Goal: Task Accomplishment & Management: Use online tool/utility

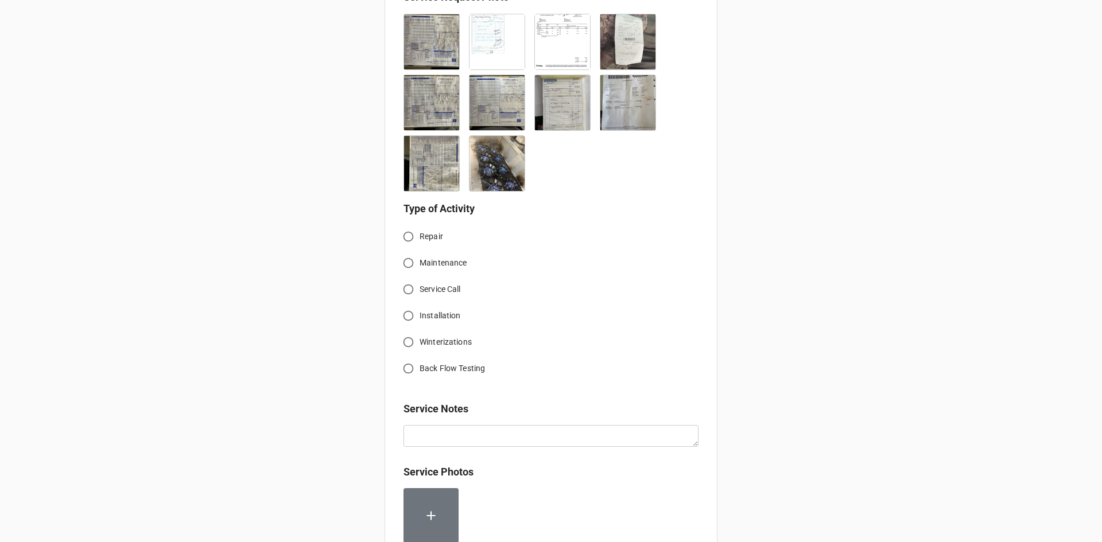
scroll to position [344, 0]
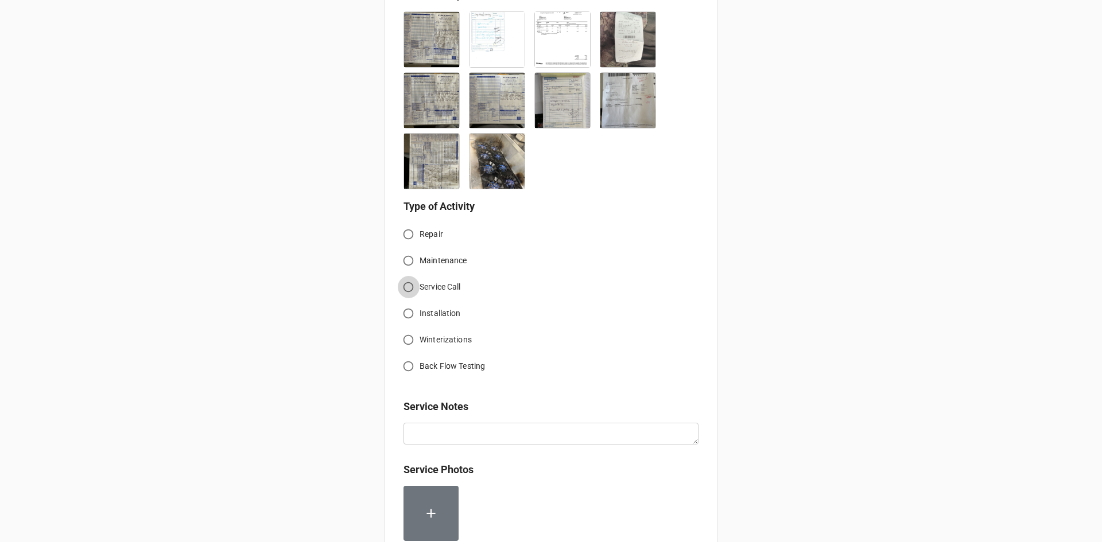
click at [408, 277] on input "Service Call" at bounding box center [408, 287] width 22 height 22
radio input "true"
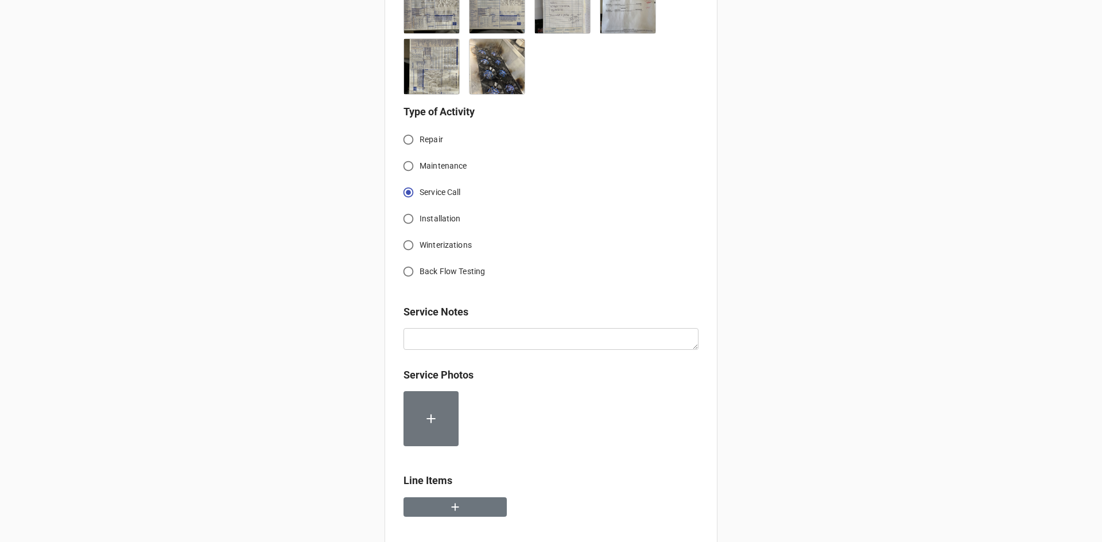
scroll to position [517, 0]
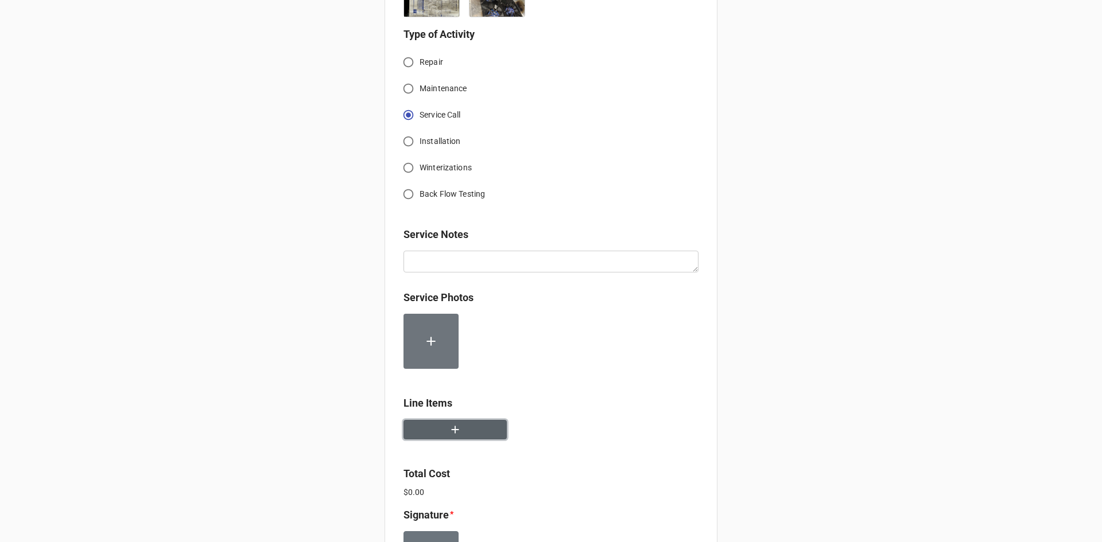
click at [457, 420] on button "button" at bounding box center [454, 430] width 103 height 20
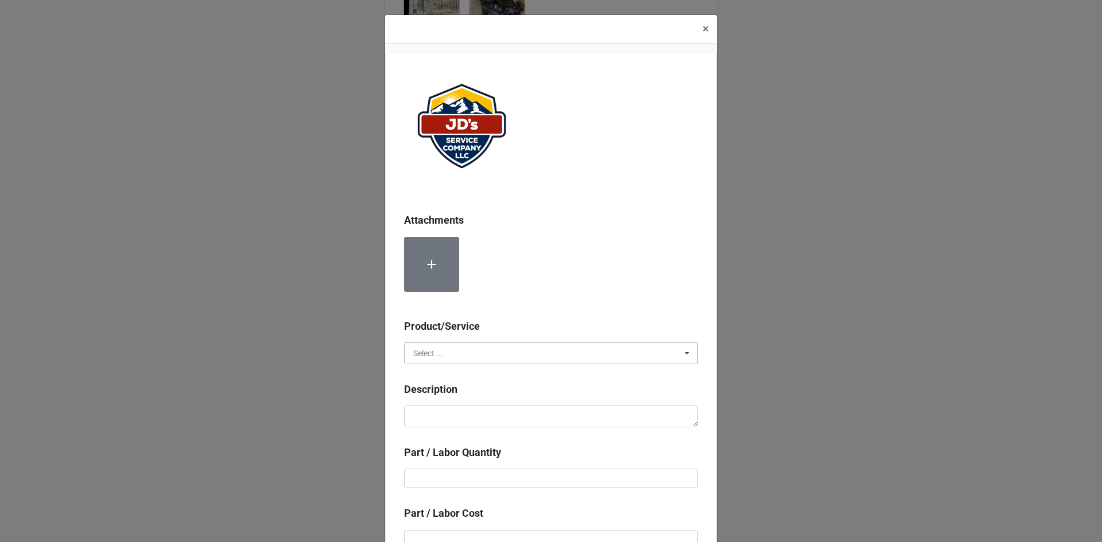
click at [490, 356] on input "text" at bounding box center [551, 353] width 293 height 21
click at [460, 374] on div "Services" at bounding box center [551, 374] width 293 height 21
click at [476, 417] on textarea at bounding box center [551, 417] width 294 height 22
paste textarea "8:30am-9:30am; Service Area: Cascades Kitchen Troubleshoot top Vulcan oven in […"
type textarea "x"
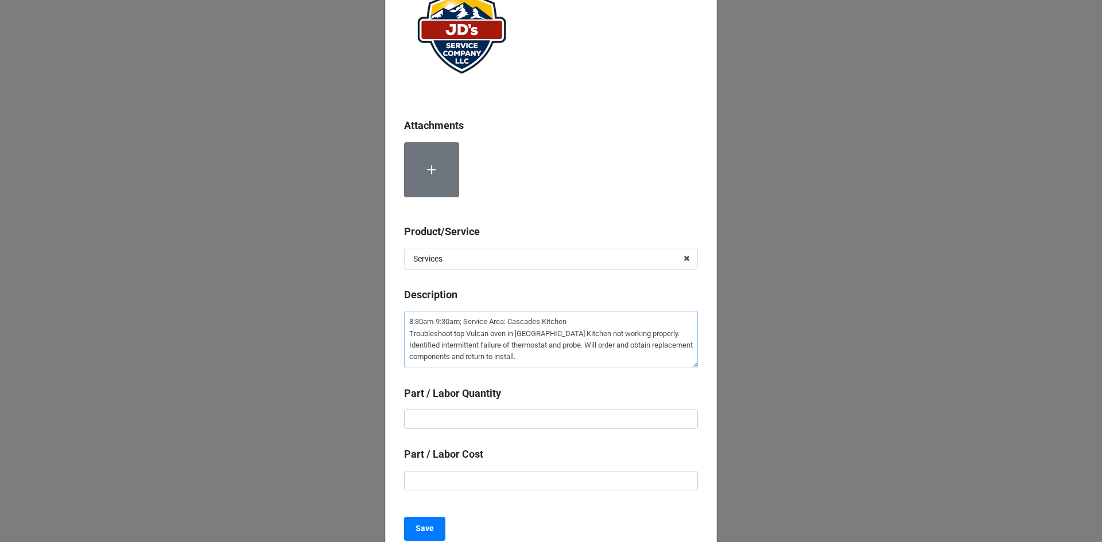
scroll to position [115, 0]
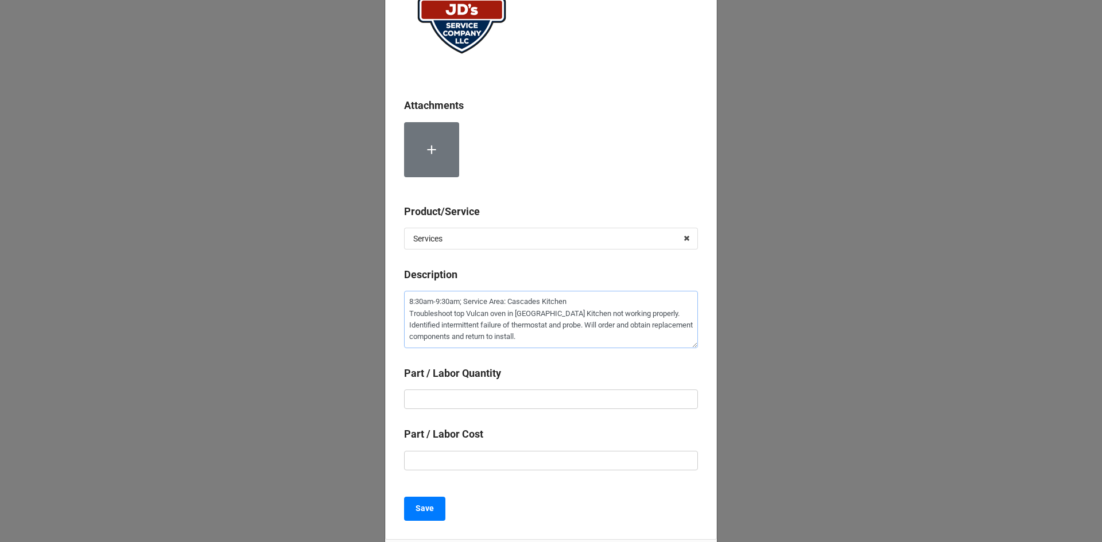
type textarea "8:30am-9:30am; Service Area: Cascades Kitchen Troubleshoot top Vulcan oven in […"
click at [508, 393] on input "text" at bounding box center [551, 400] width 294 height 20
type textarea "x"
type input "4"
type textarea "x"
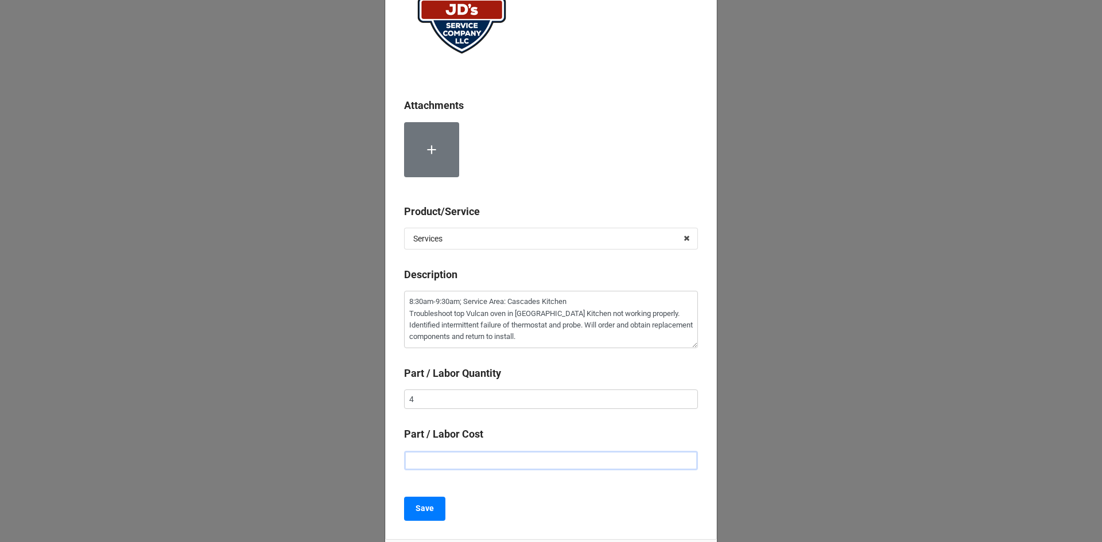
type input "$2.00"
type textarea "x"
type input "$22.00"
type textarea "x"
type input "$225.00"
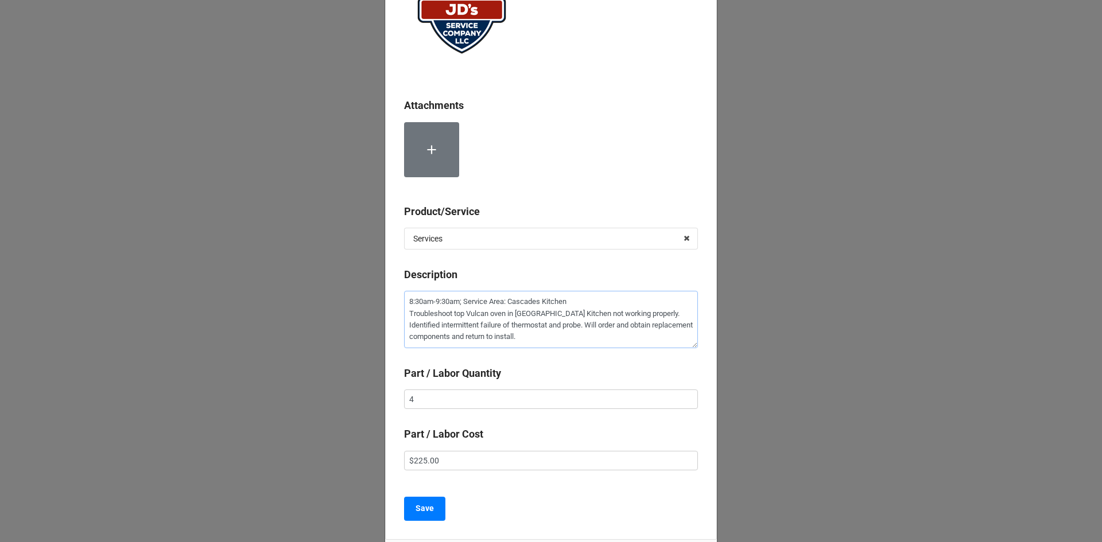
drag, startPoint x: 530, startPoint y: 336, endPoint x: 403, endPoint y: 302, distance: 130.7
click at [404, 302] on textarea "8:30am-9:30am; Service Area: Cascades Kitchen Troubleshoot top Vulcan oven in […" at bounding box center [551, 319] width 294 height 57
paste textarea "00am-12:00pm; Service Area: Cascades Kitchen Removed and replaced thermostat pr…"
type textarea "x"
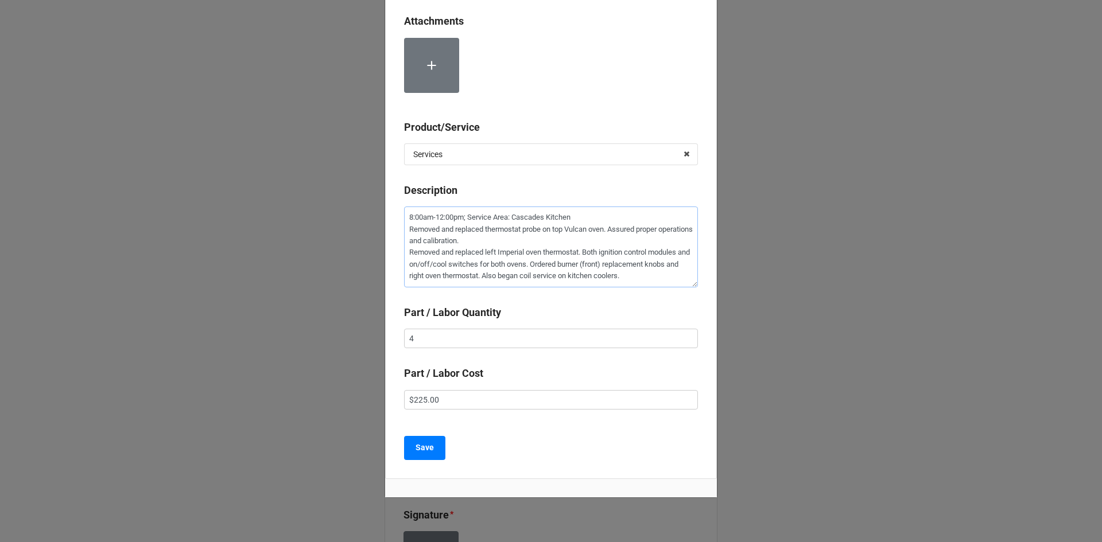
scroll to position [226, 0]
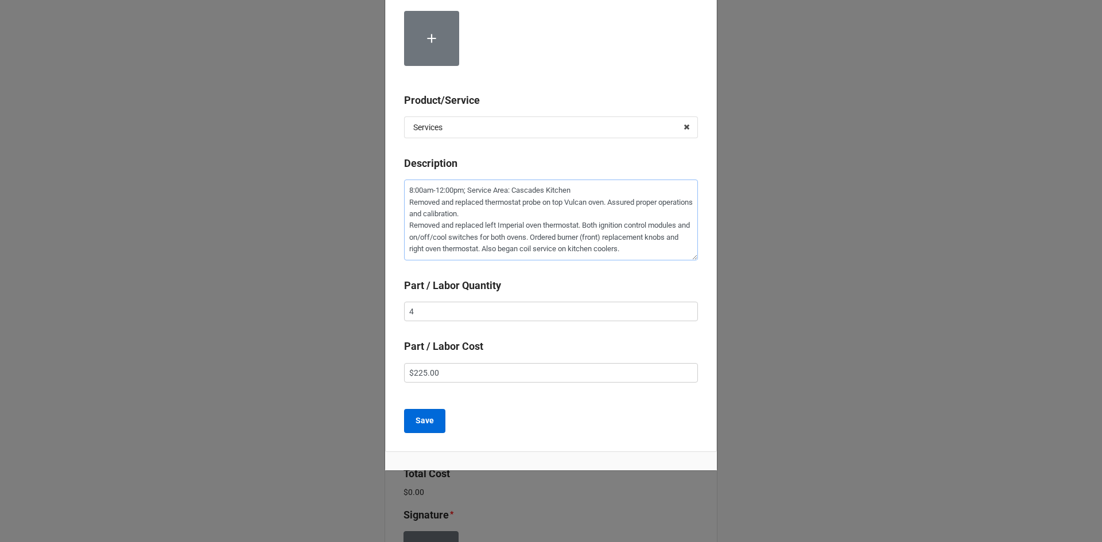
type textarea "8:00am-12:00pm; Service Area: Cascades Kitchen Removed and replaced thermostat …"
click at [422, 426] on b "Save" at bounding box center [425, 421] width 18 height 12
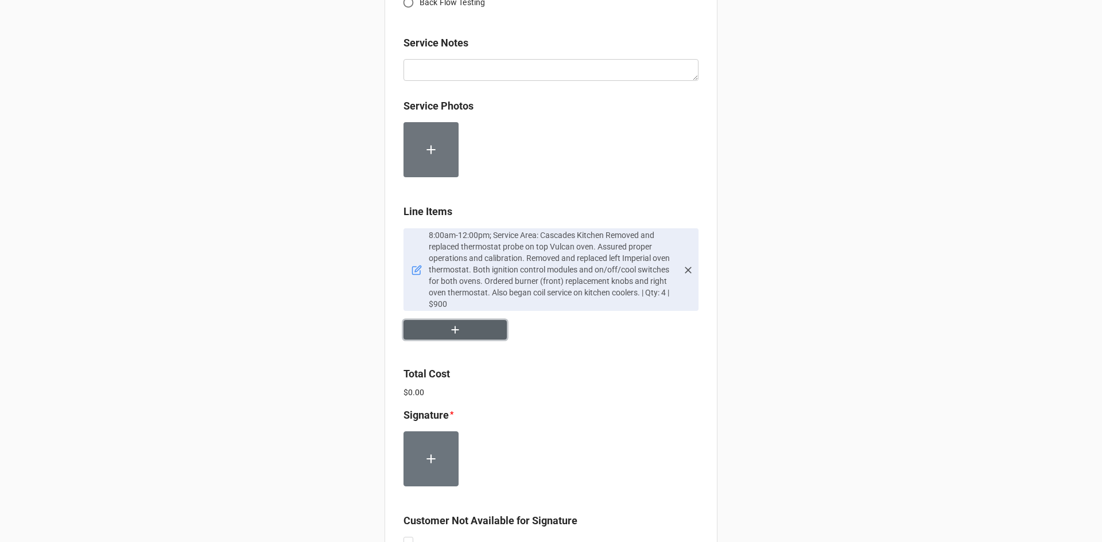
scroll to position [746, 0]
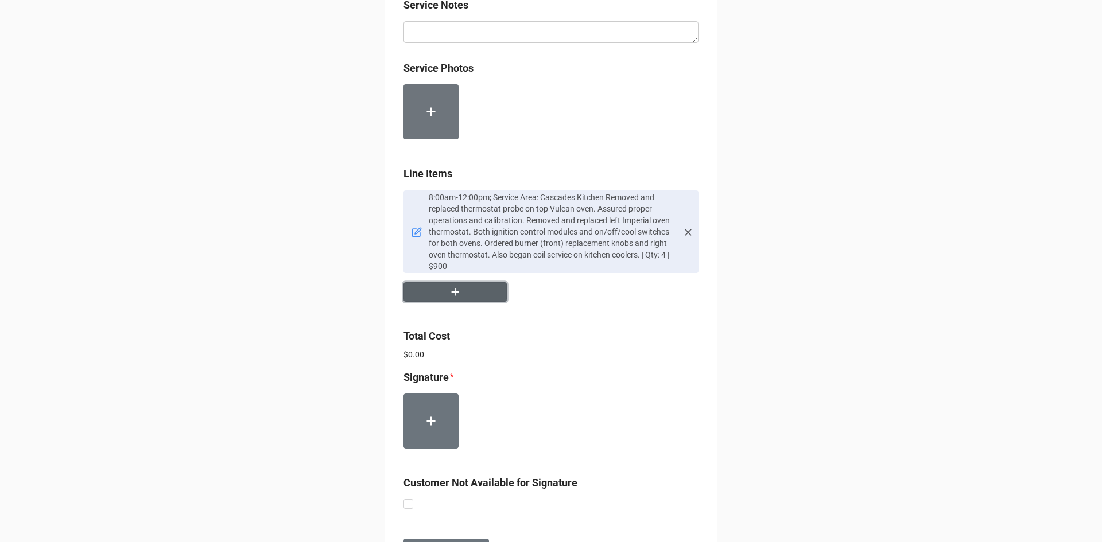
click at [468, 282] on button "button" at bounding box center [454, 292] width 103 height 20
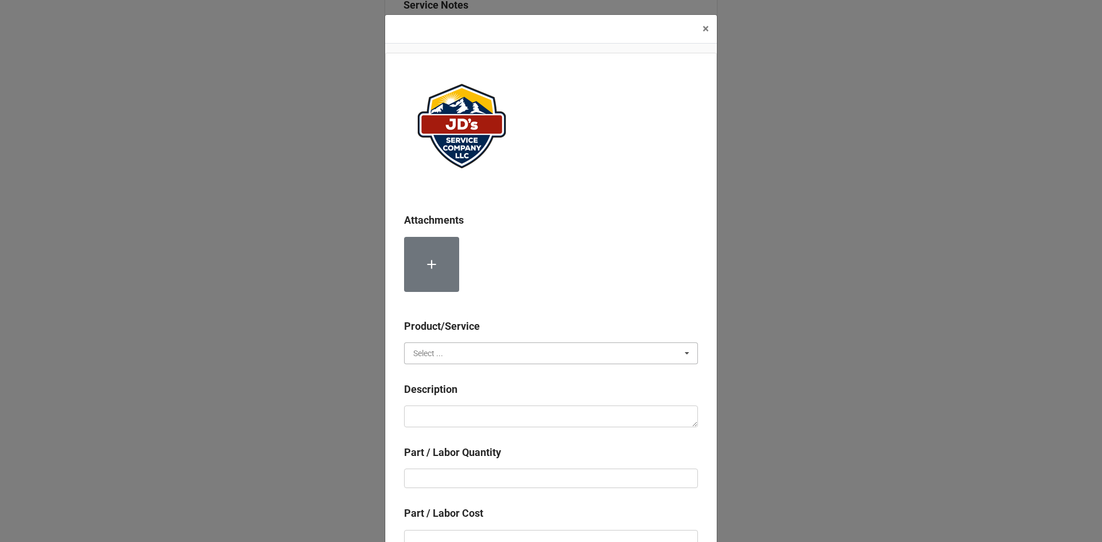
click at [484, 344] on input "text" at bounding box center [551, 353] width 293 height 21
click at [465, 399] on div "Material Cost" at bounding box center [551, 395] width 293 height 21
click at [474, 413] on textarea at bounding box center [551, 417] width 294 height 22
click at [481, 350] on input "text" at bounding box center [551, 353] width 293 height 21
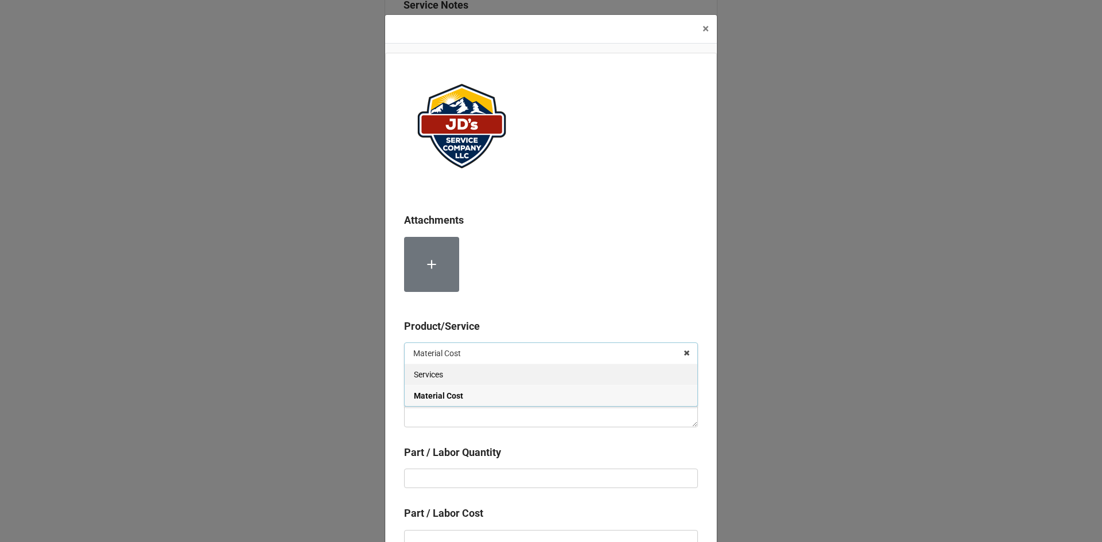
click at [479, 377] on div "Services" at bounding box center [551, 374] width 293 height 21
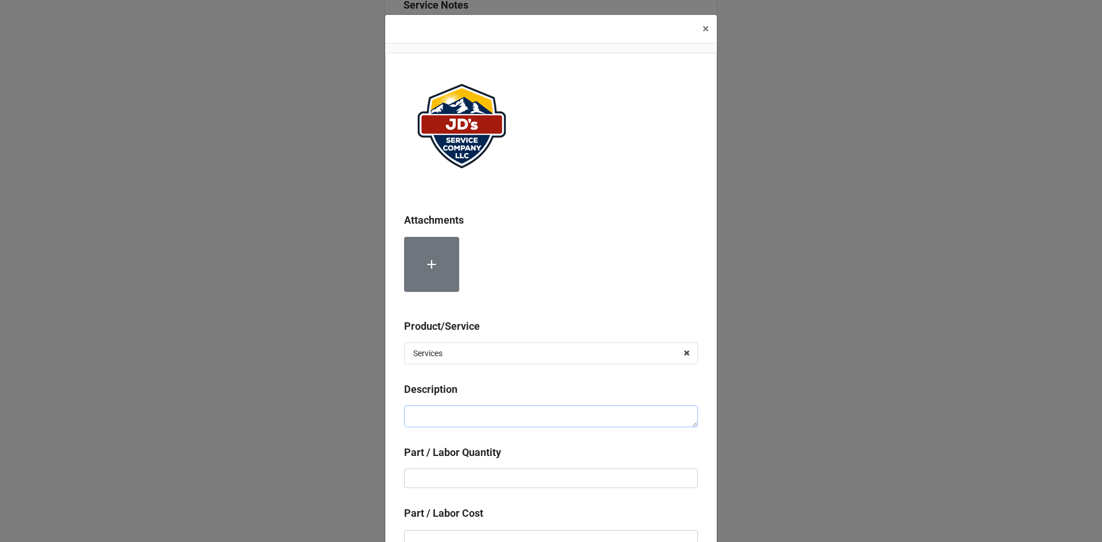
click at [478, 414] on textarea at bounding box center [551, 417] width 294 height 22
type textarea "x"
type textarea "L"
type textarea "x"
type textarea "La"
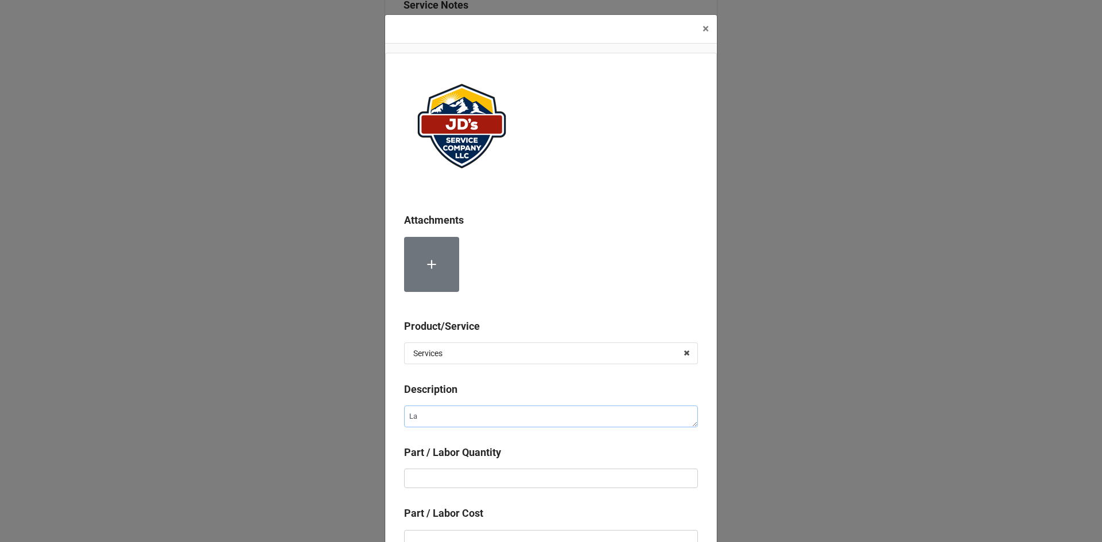
type textarea "x"
type textarea "Lab"
type textarea "x"
type textarea "Labo"
type textarea "x"
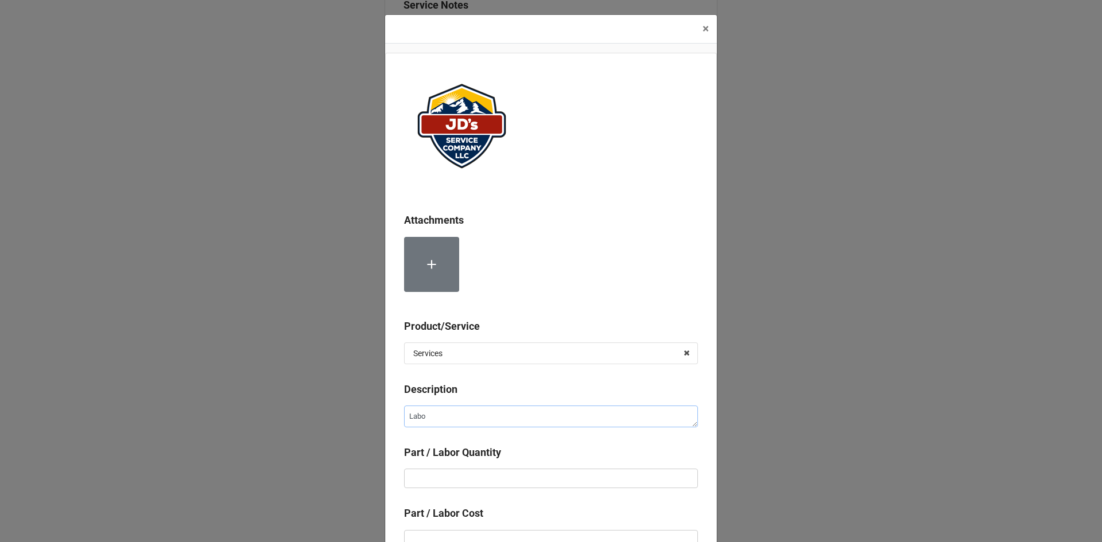
type textarea "Labor"
type textarea "x"
type textarea "Labor"
type textarea "x"
type textarea "Labor r"
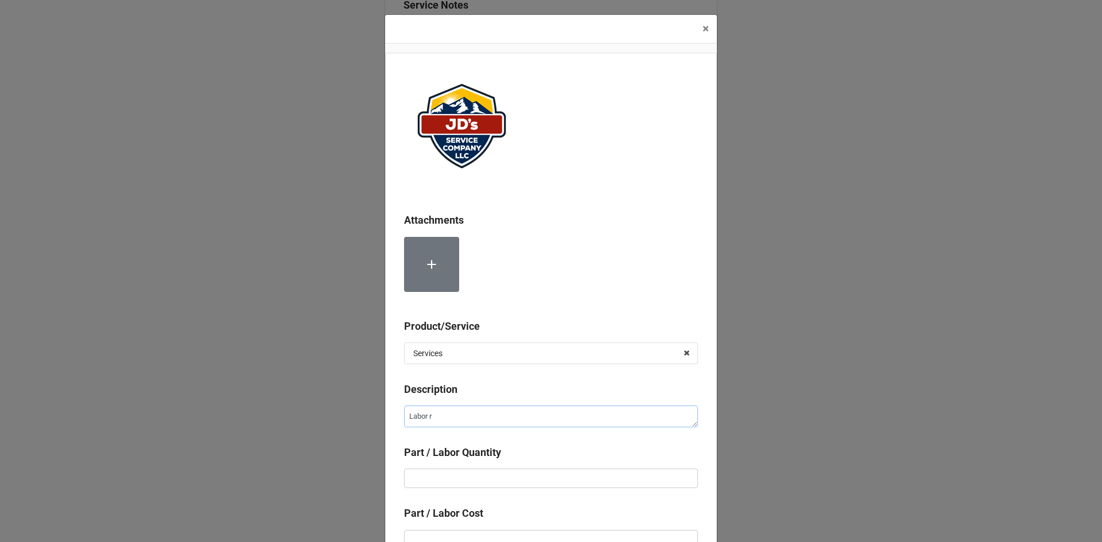
type textarea "x"
type textarea "Labor ro"
type textarea "x"
type textarea "Labor r"
type textarea "x"
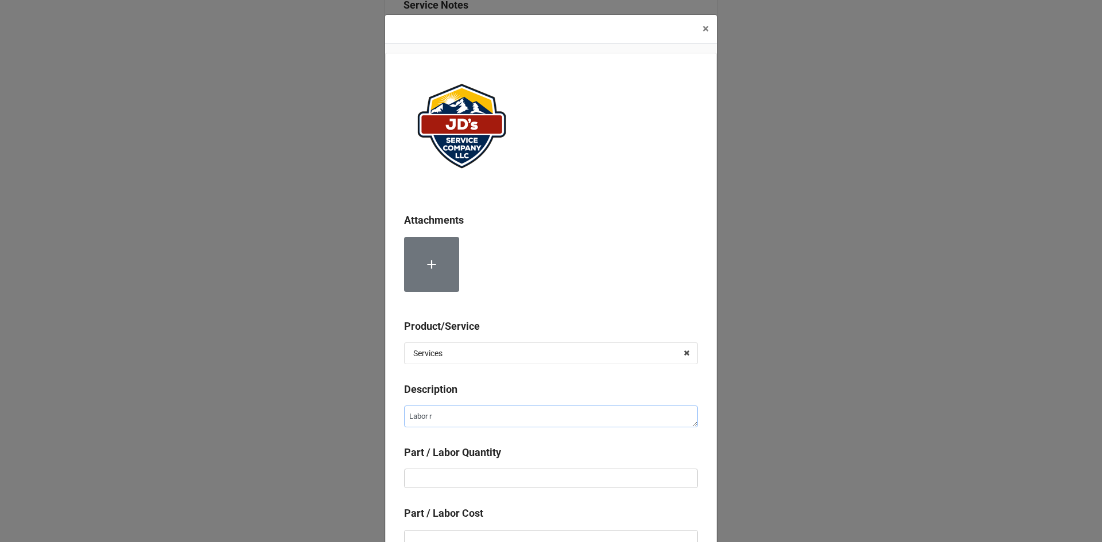
type textarea "Labor"
type textarea "x"
type textarea "Labor f"
type textarea "x"
type textarea "Labor fo"
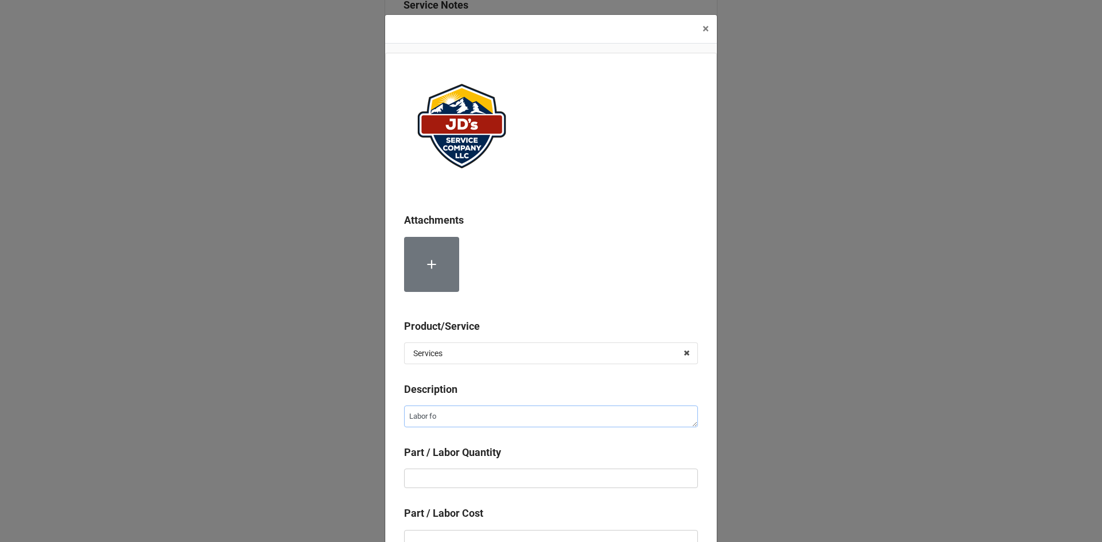
type textarea "x"
type textarea "Labor for"
type textarea "x"
type textarea "Labor for"
type textarea "x"
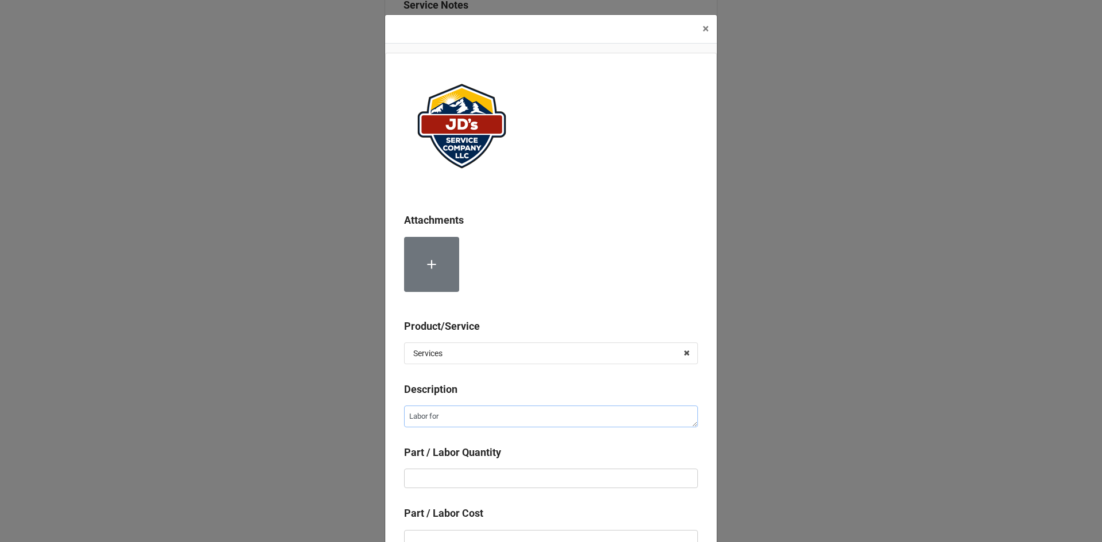
type textarea "Labor for 2"
type textarea "x"
type textarea "Labor for 2n"
type textarea "x"
type textarea "Labor for 2nd"
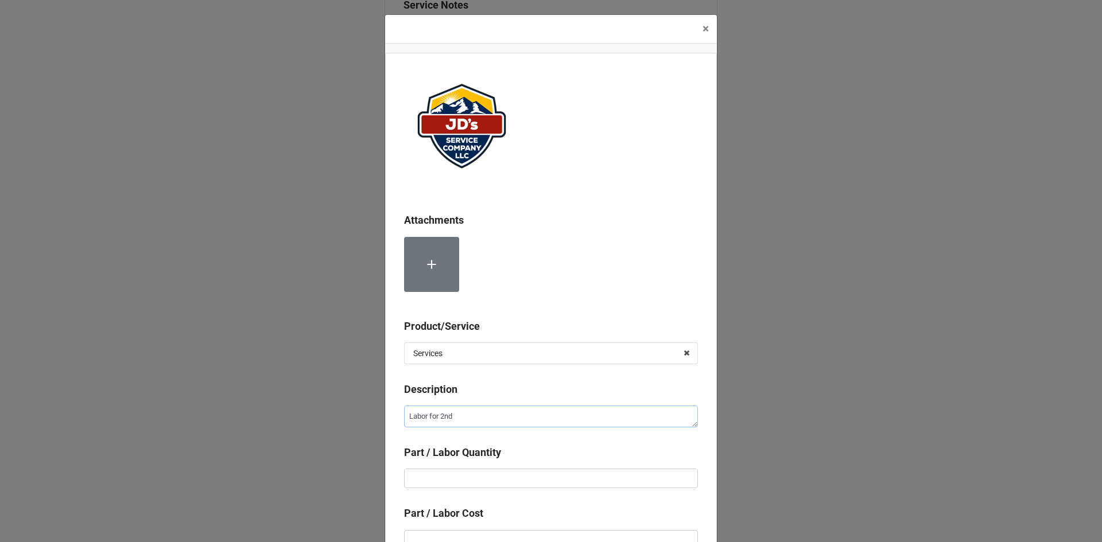
type textarea "x"
type textarea "Labor for 2nd"
type textarea "x"
type textarea "Labor for 2nd T"
type textarea "x"
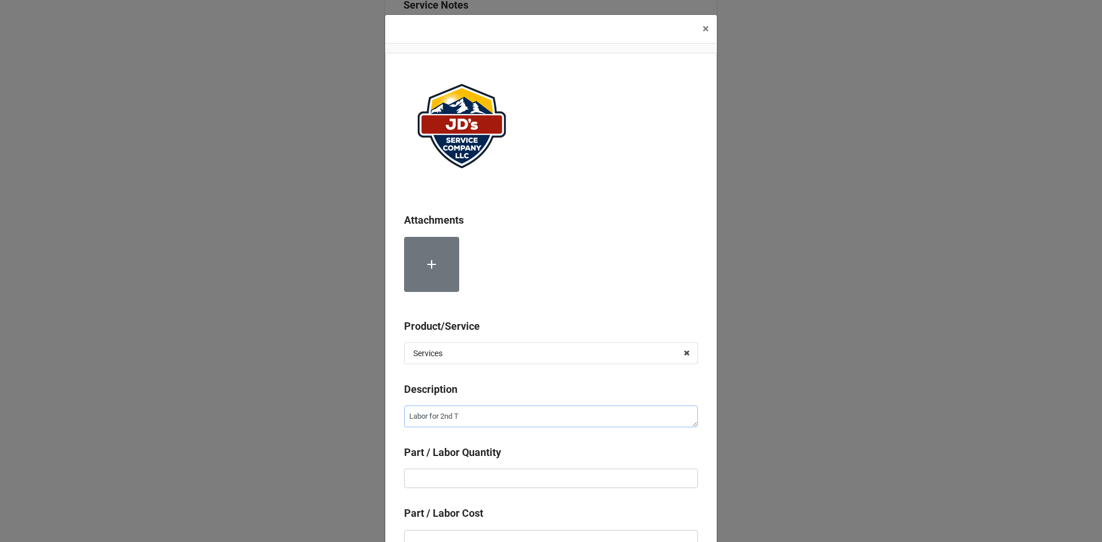
type textarea "Labor for 2nd Te"
type textarea "x"
type textarea "Labor for 2nd Tec"
type textarea "x"
type textarea "Labor for 2nd Tech"
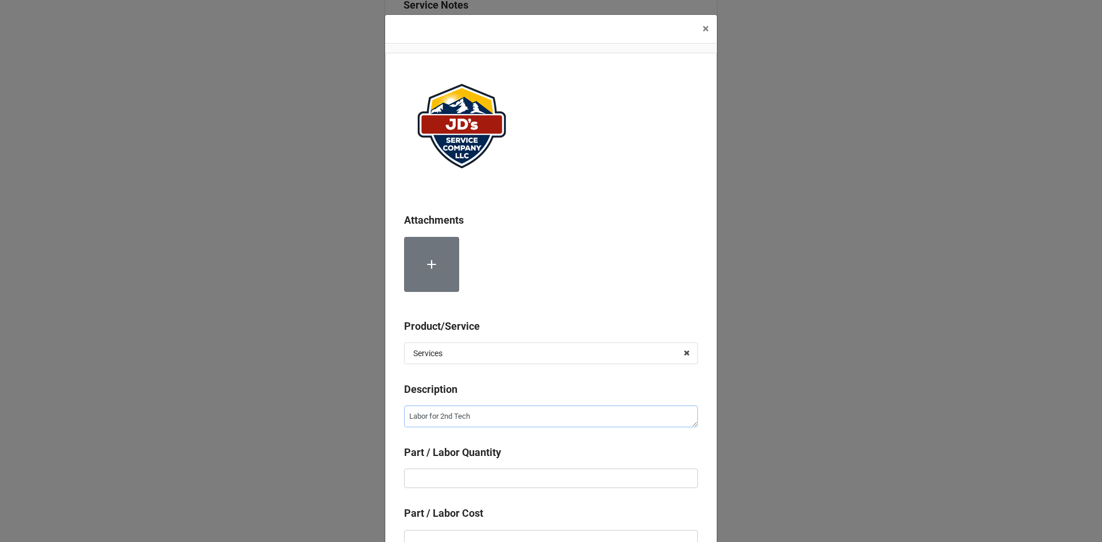
type textarea "x"
type textarea "Labor for 2nd Techn"
type textarea "x"
type textarea "Labor for 2nd Techni"
type textarea "x"
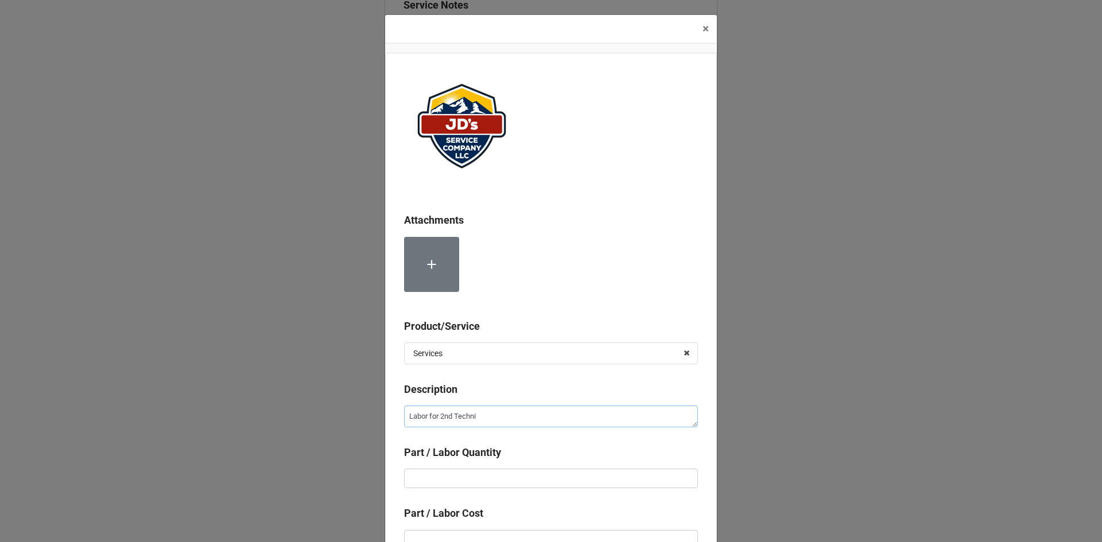
type textarea "Labor for 2nd Technic"
type textarea "x"
type textarea "Labor for 2nd Technici"
type textarea "x"
type textarea "Labor for 2nd Technicia"
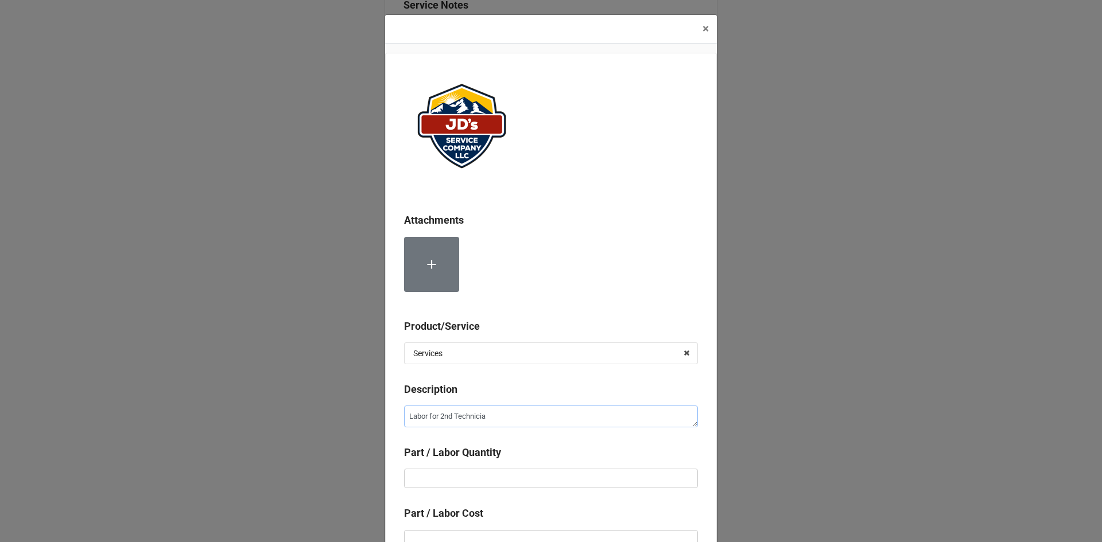
type textarea "x"
type textarea "Labor for 2nd Technician"
click at [472, 483] on input "text" at bounding box center [551, 479] width 294 height 20
type textarea "x"
type input "4"
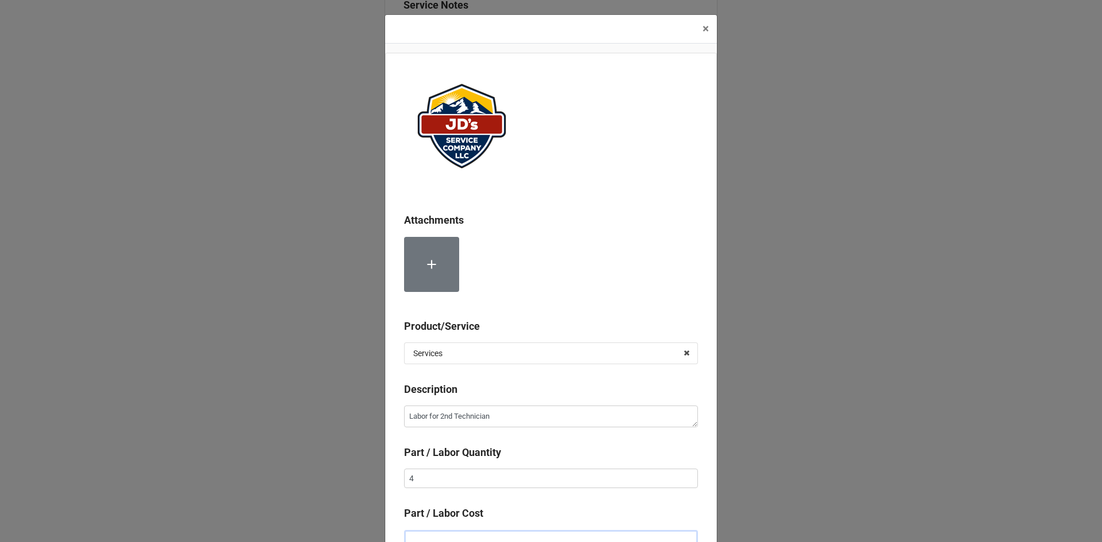
scroll to position [7, 0]
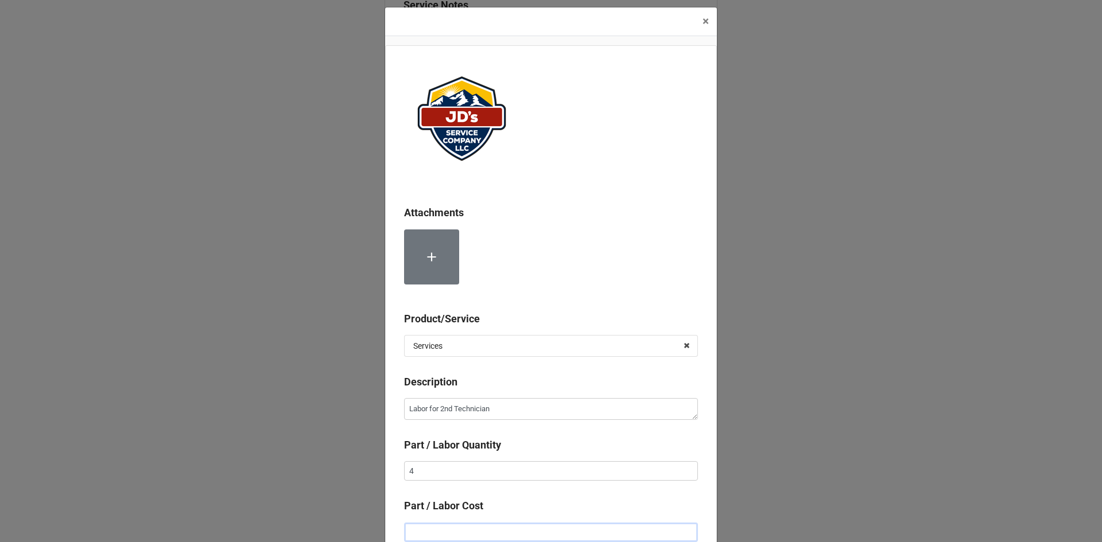
type textarea "x"
type input "$2.00"
type textarea "x"
type input "$22.00"
type textarea "x"
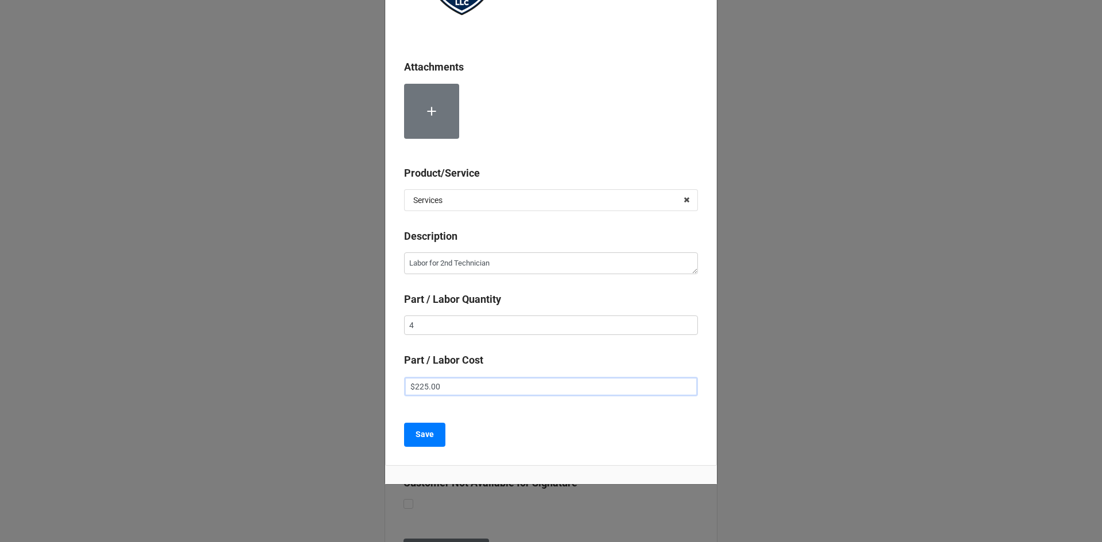
scroll to position [167, 0]
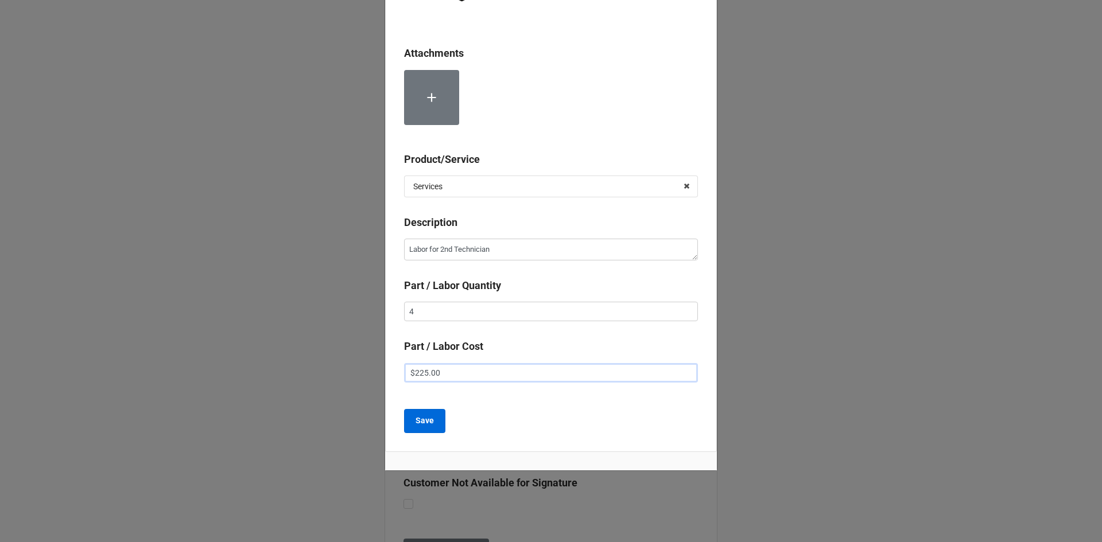
type input "$225.00"
click at [426, 420] on b "Save" at bounding box center [425, 421] width 18 height 12
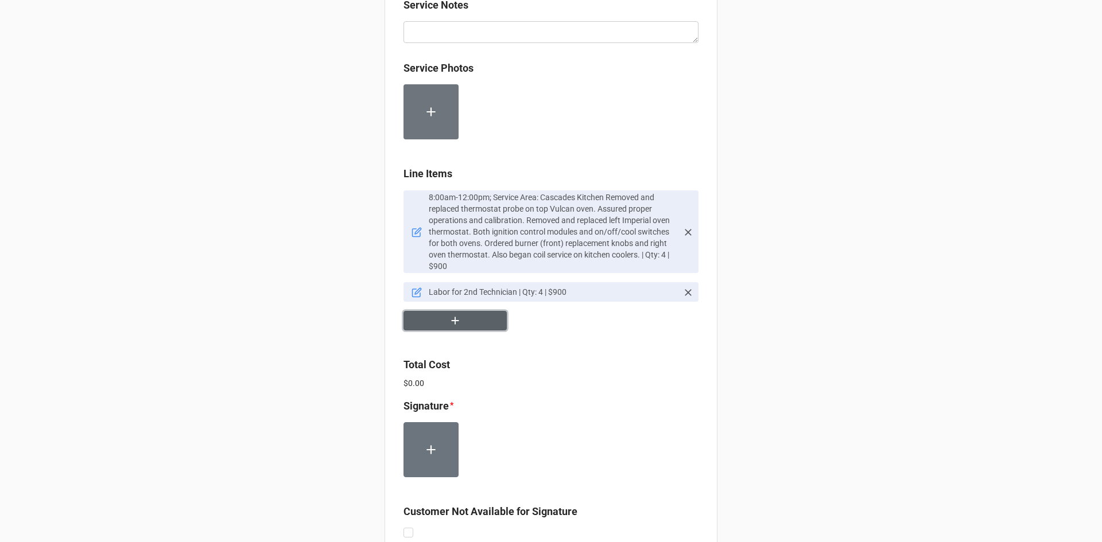
click at [438, 312] on button "button" at bounding box center [454, 321] width 103 height 20
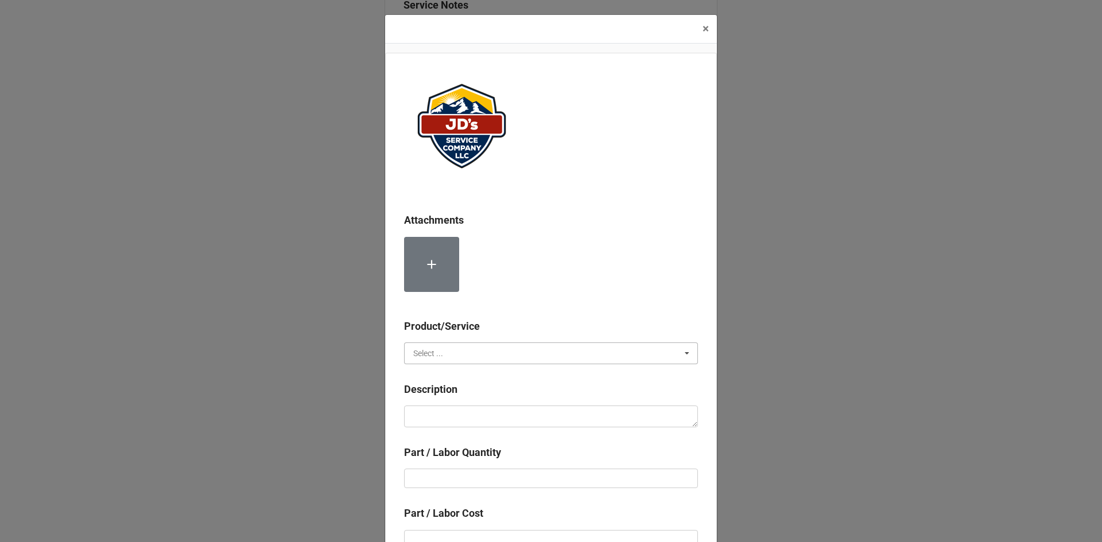
click at [494, 347] on input "text" at bounding box center [551, 353] width 293 height 21
click at [471, 393] on div "Material Cost" at bounding box center [551, 395] width 293 height 21
click at [469, 417] on textarea at bounding box center [551, 417] width 294 height 22
type textarea "x"
type textarea "I"
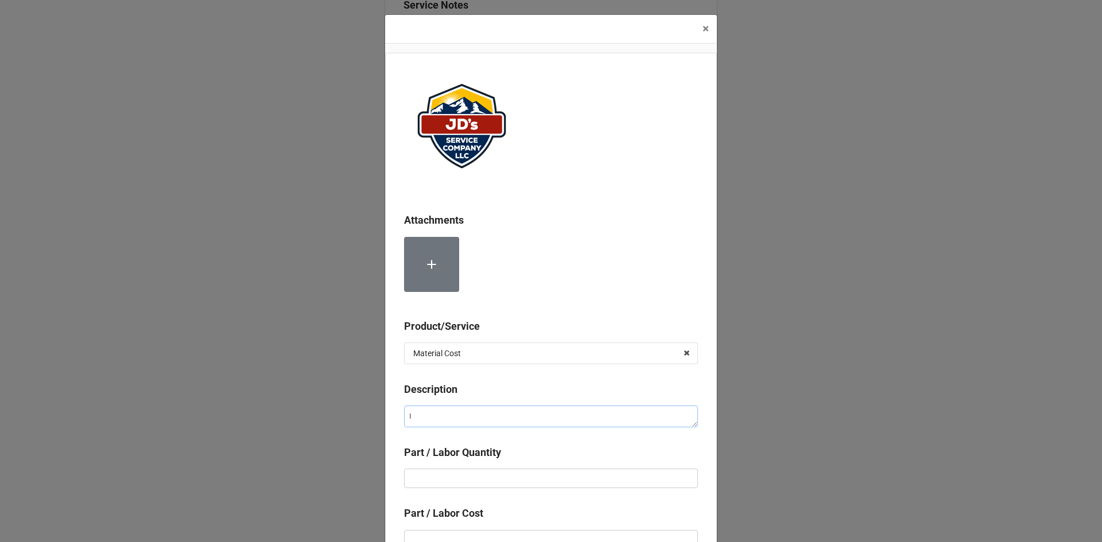
type textarea "x"
type textarea "Ig"
type textarea "x"
type textarea "Ign"
type textarea "x"
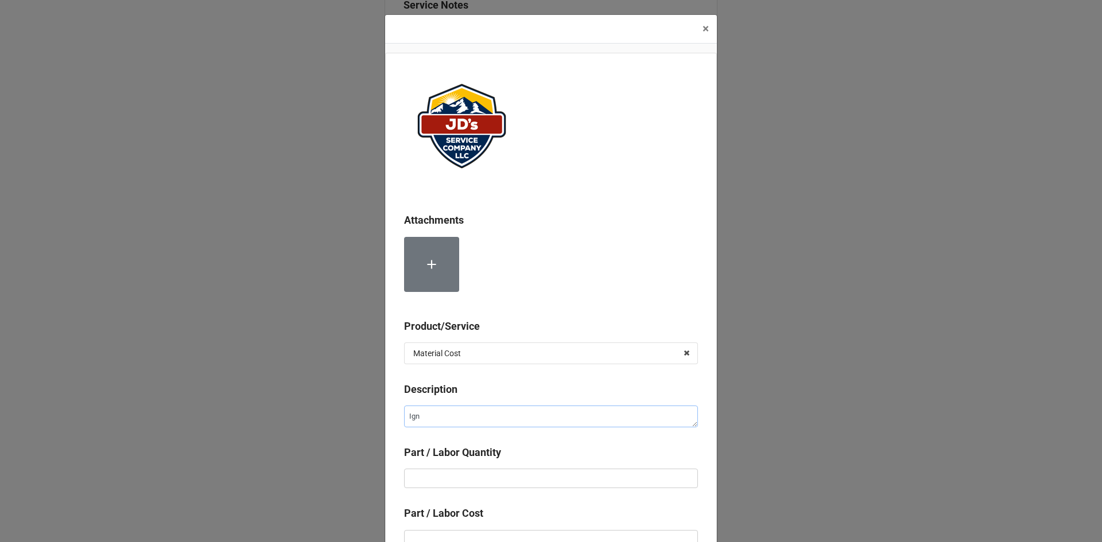
type textarea "Igni"
type textarea "x"
type textarea "Ignit"
type textarea "x"
type textarea "Igniti"
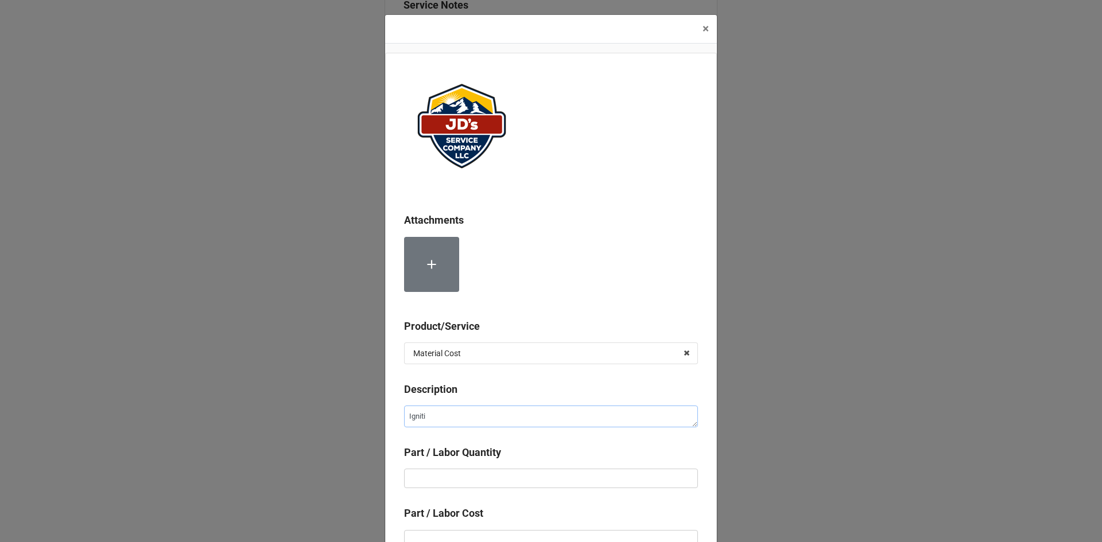
type textarea "x"
type textarea "Ignitio"
type textarea "x"
type textarea "Ignition"
type textarea "x"
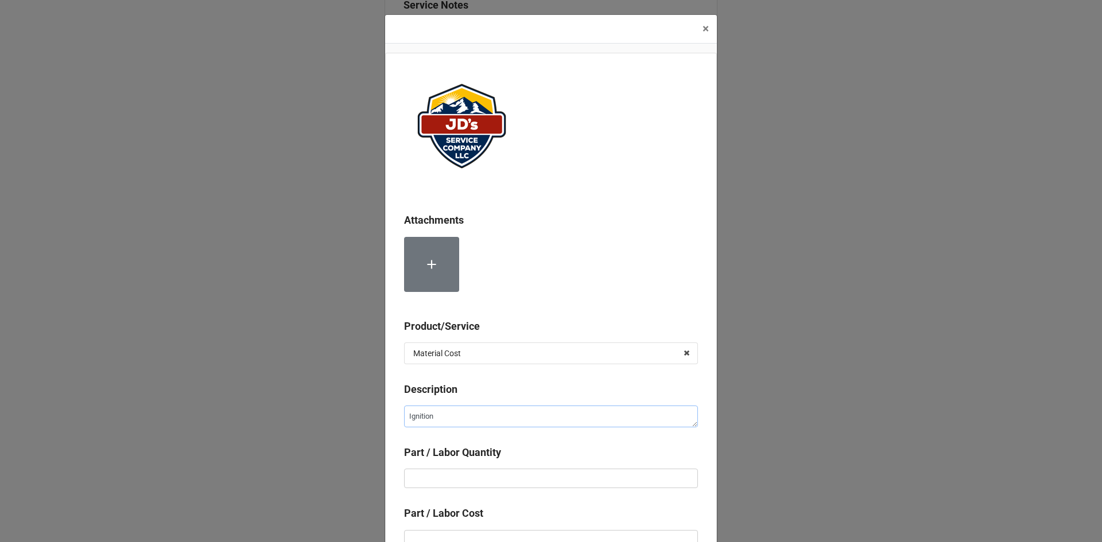
type textarea "Ignition"
type textarea "x"
type textarea "Ignition C"
type textarea "x"
type textarea "Ignition Co"
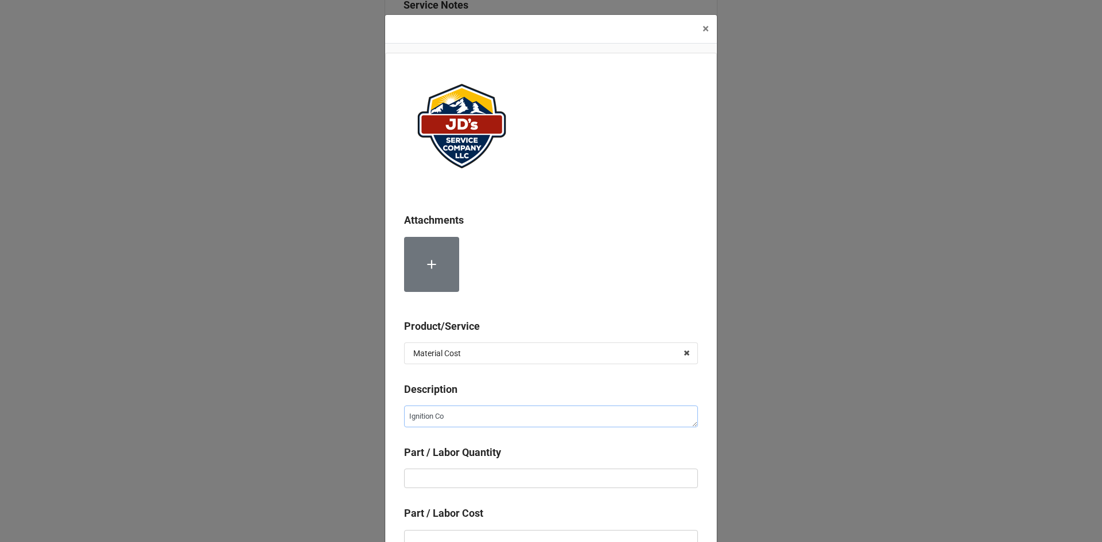
type textarea "x"
type textarea "Ignition Con"
type textarea "x"
type textarea "Ignition Cont"
type textarea "x"
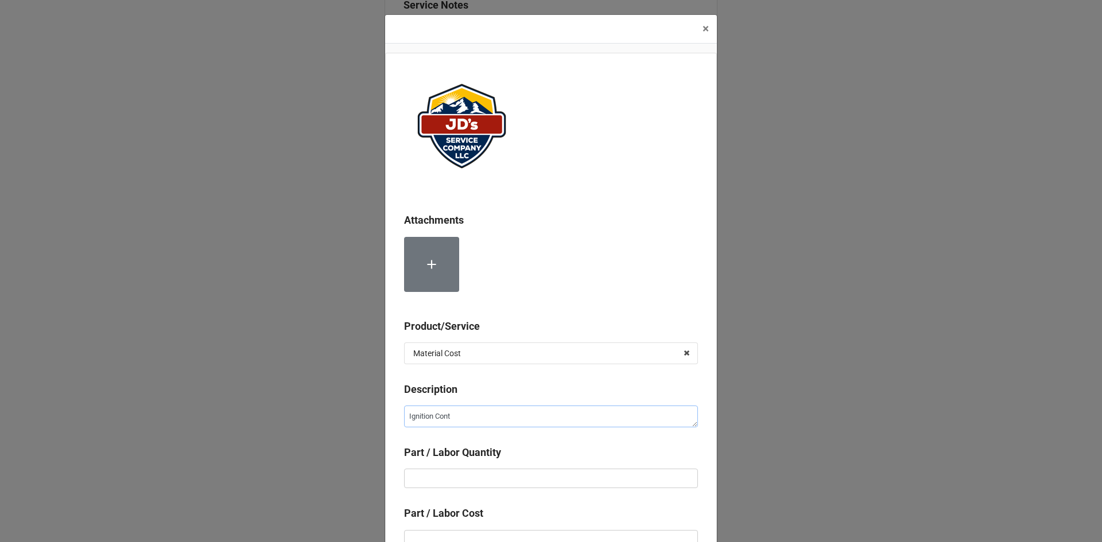
type textarea "Ignition Contr"
type textarea "x"
type textarea "Ignition Contro"
type textarea "x"
type textarea "Ignition Control"
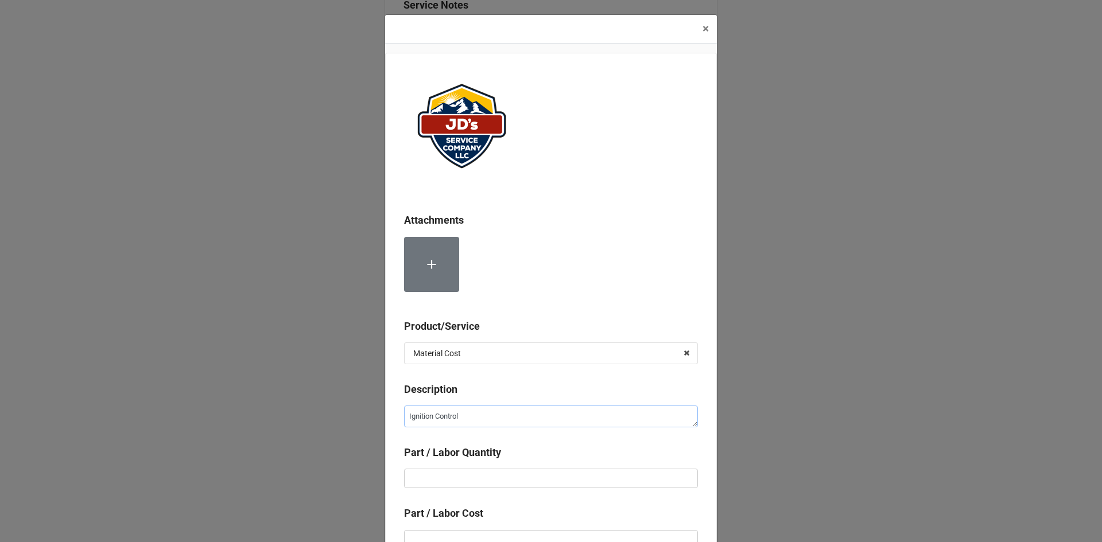
type textarea "x"
type textarea "Ignition Control"
type textarea "x"
type textarea "Ignition Control M"
type textarea "x"
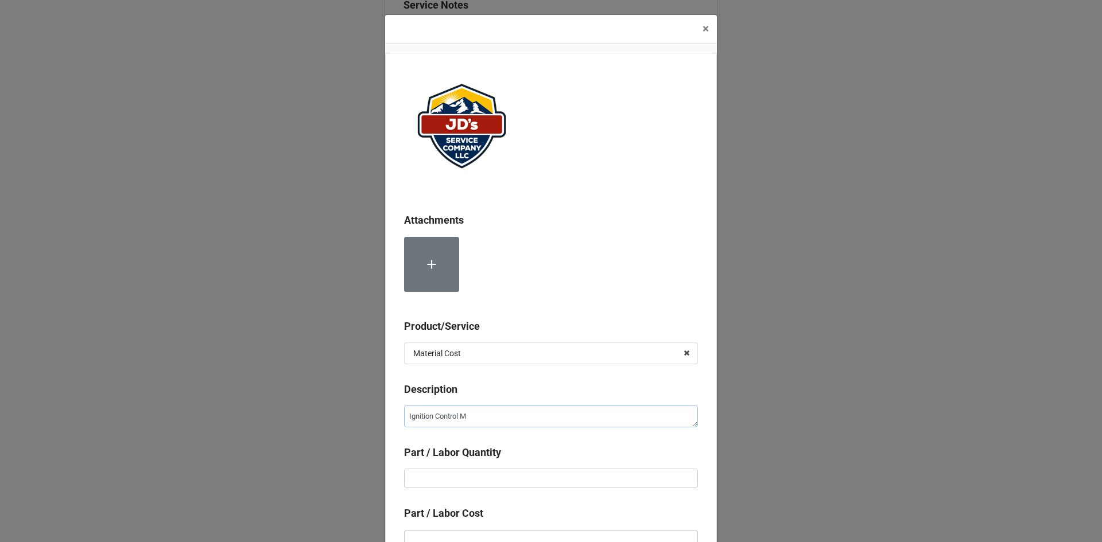
type textarea "Ignition Control Mo"
type textarea "x"
type textarea "Ignition Control Mod"
type textarea "x"
type textarea "Ignition Control Modu"
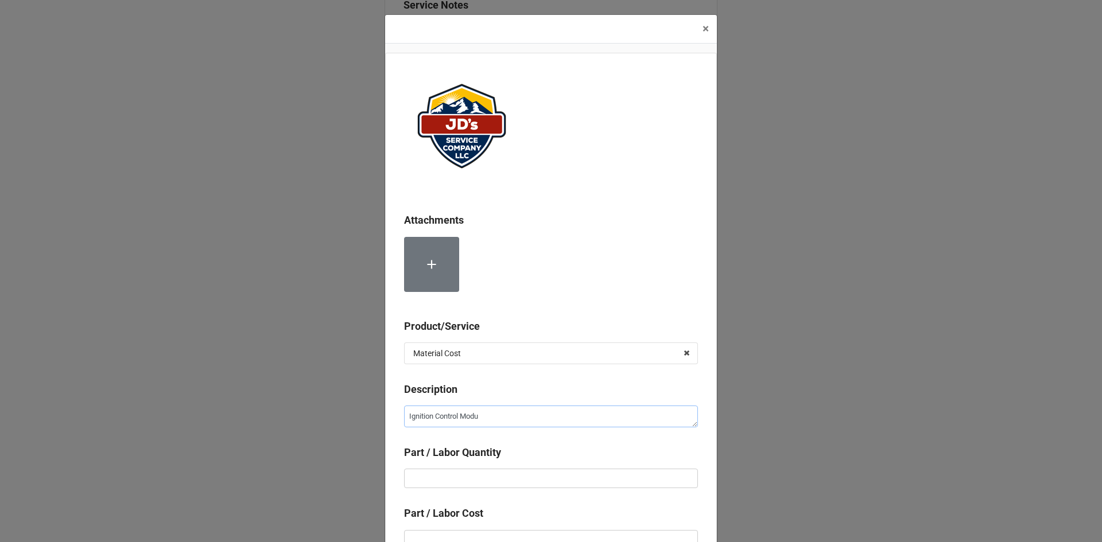
type textarea "x"
type textarea "Ignition Control Modul"
type textarea "x"
type textarea "Ignition Control Module"
type textarea "x"
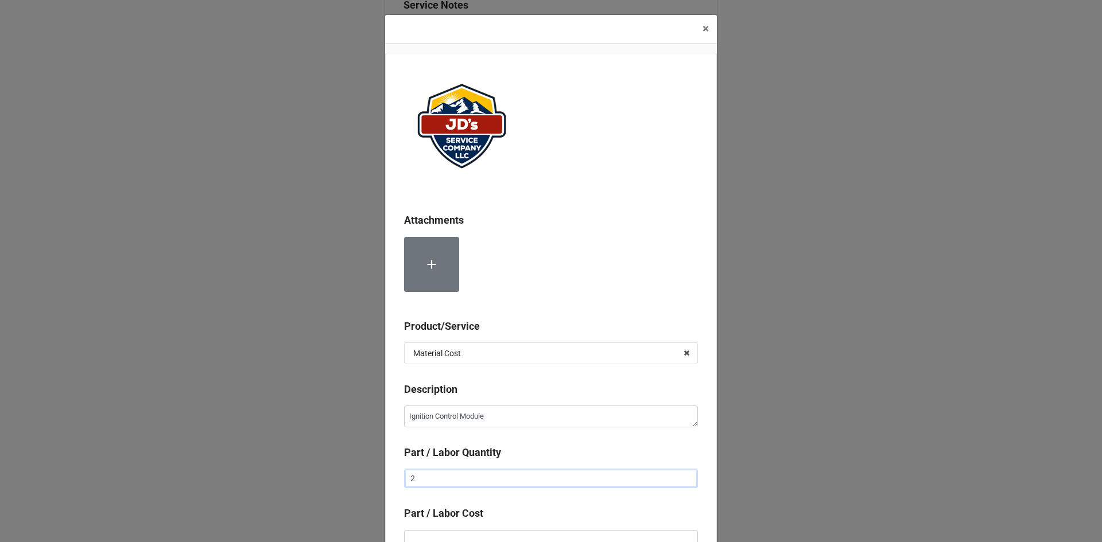
type input "2"
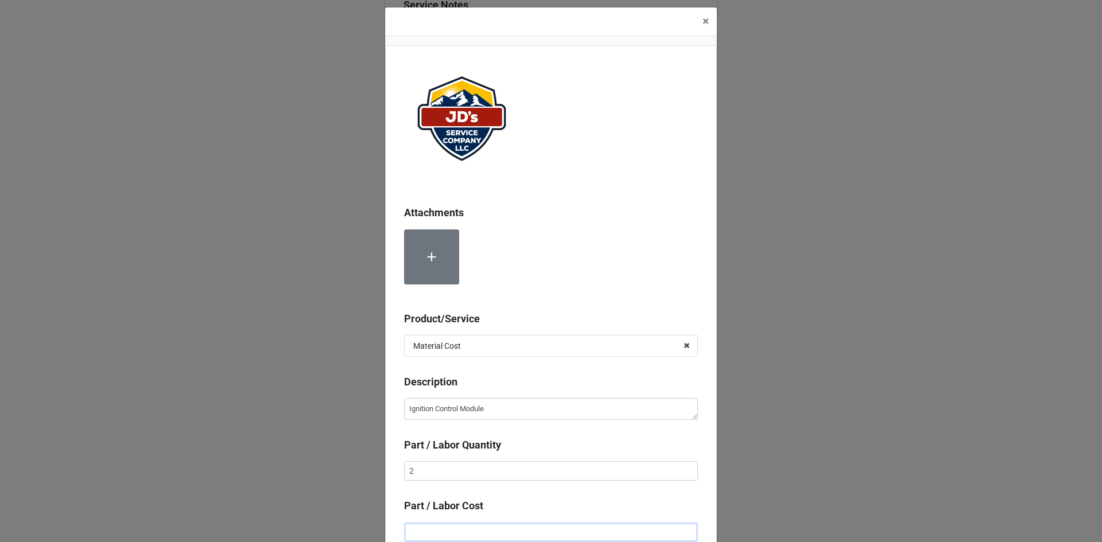
type textarea "x"
type input "$6.00"
type textarea "x"
type input "$61.00"
type textarea "x"
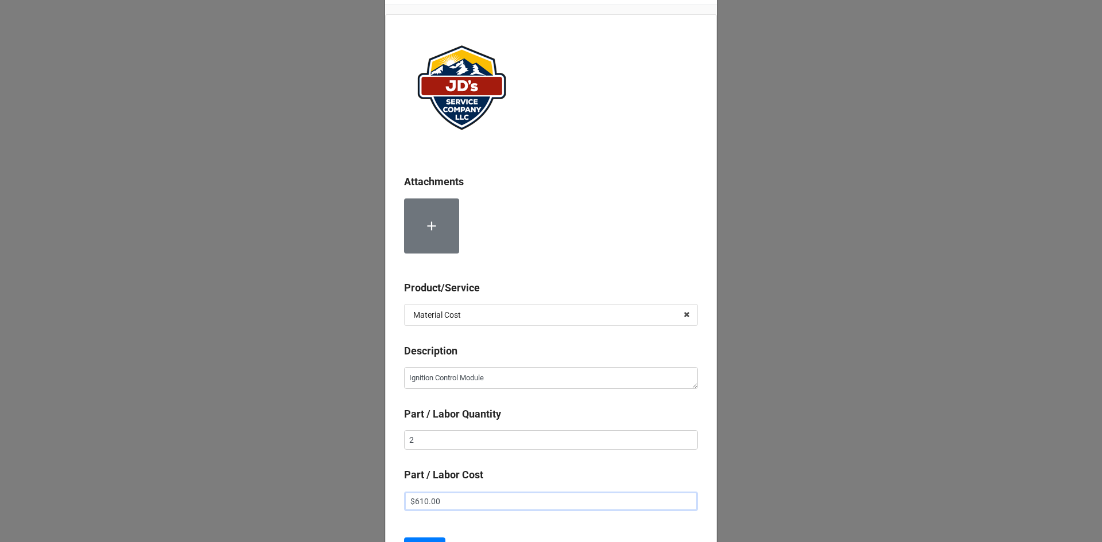
scroll to position [65, 0]
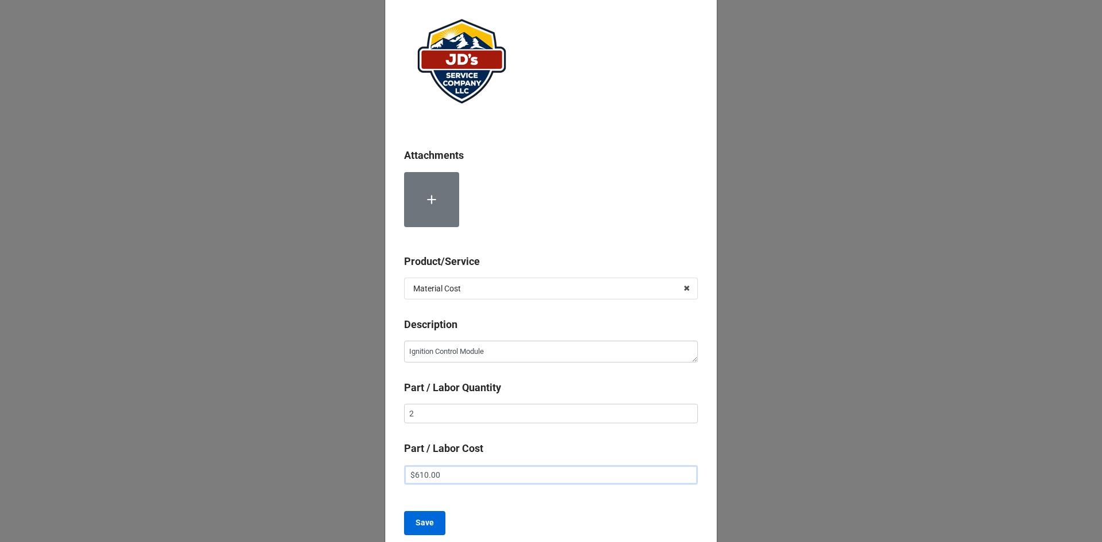
type input "$610.00"
click at [428, 529] on b "Save" at bounding box center [425, 523] width 18 height 12
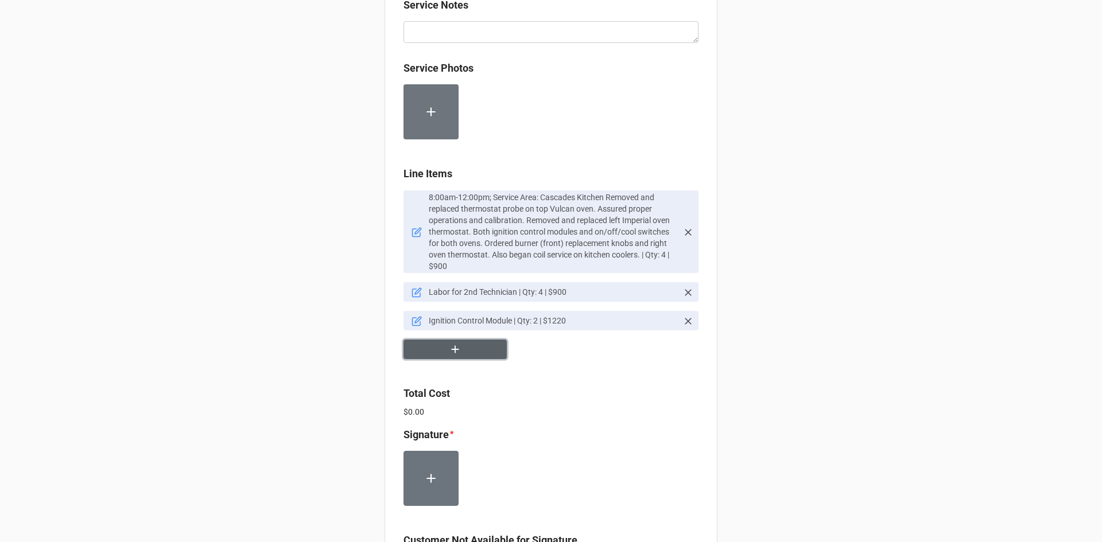
click at [469, 340] on button "button" at bounding box center [454, 350] width 103 height 20
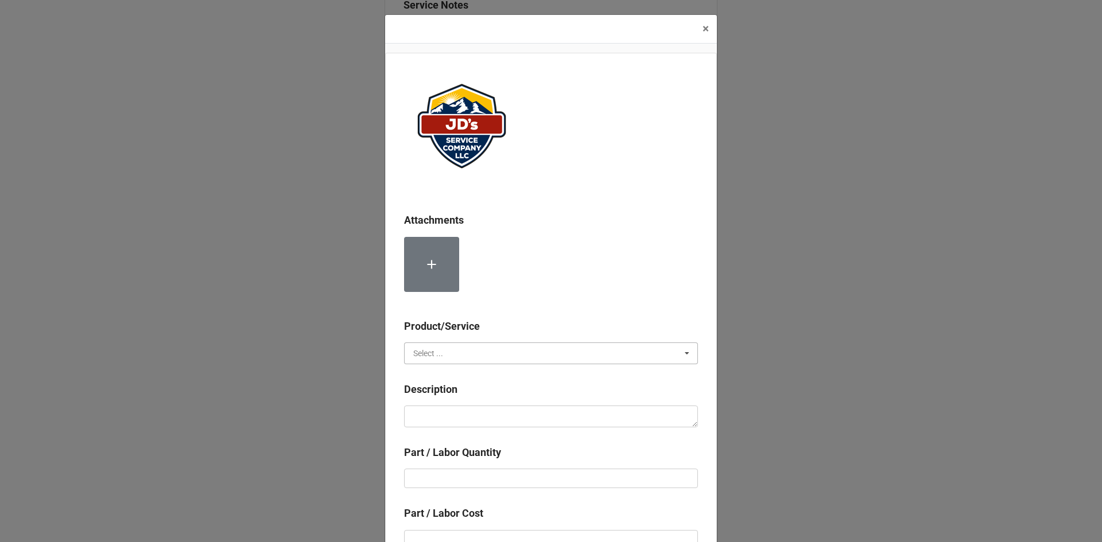
click at [453, 347] on input "text" at bounding box center [551, 353] width 293 height 21
click at [456, 397] on span "Material Cost" at bounding box center [438, 395] width 48 height 9
click at [437, 418] on textarea at bounding box center [551, 417] width 294 height 22
type textarea "x"
type textarea "R"
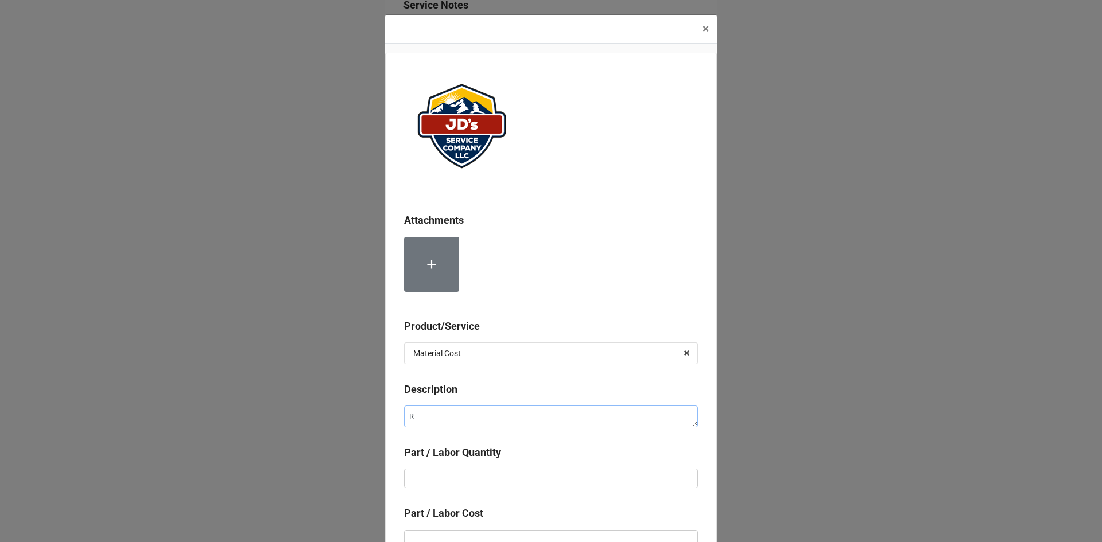
type textarea "x"
type textarea "Ro"
type textarea "x"
type textarea "Roc"
type textarea "x"
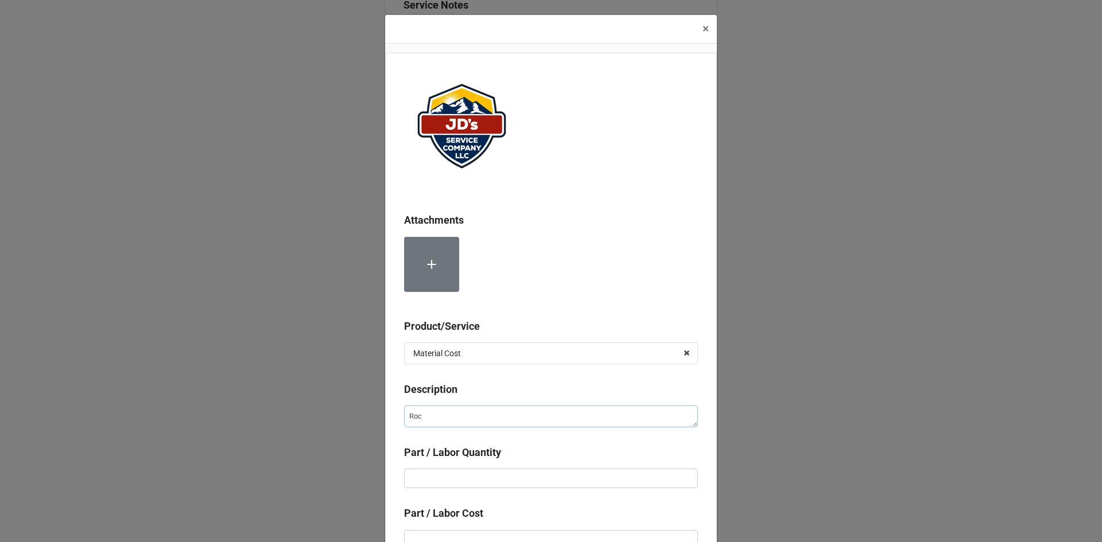
type textarea "Rock"
type textarea "x"
type textarea "[PERSON_NAME]"
type textarea "x"
type textarea "Rocker"
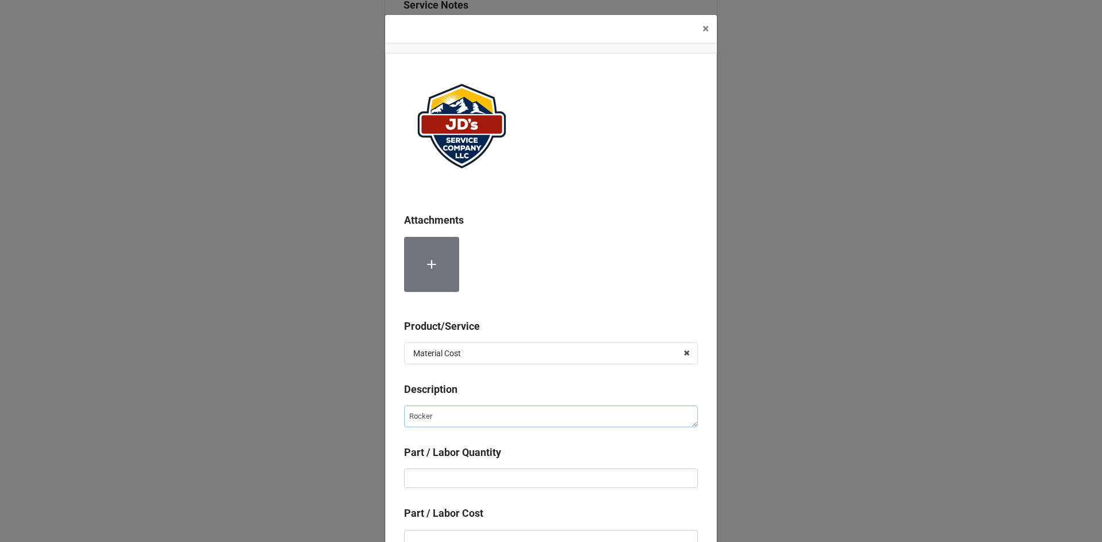
type textarea "x"
type textarea "Rocker"
type textarea "x"
type textarea "Rocker S"
type textarea "x"
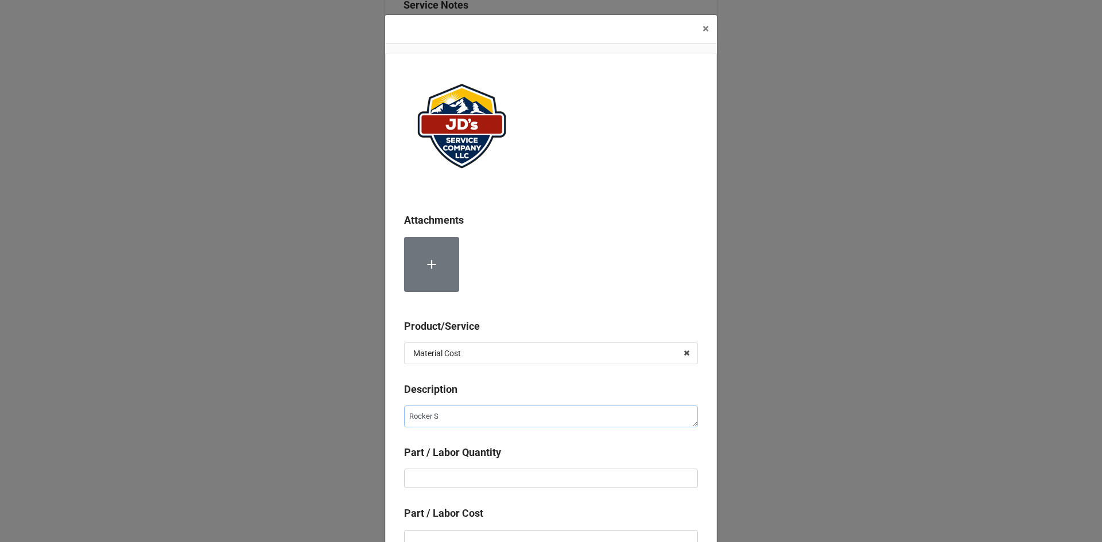
type textarea "Rocker Sw"
type textarea "x"
type textarea "Rocker Swi"
type textarea "x"
type textarea "Rocker Swit"
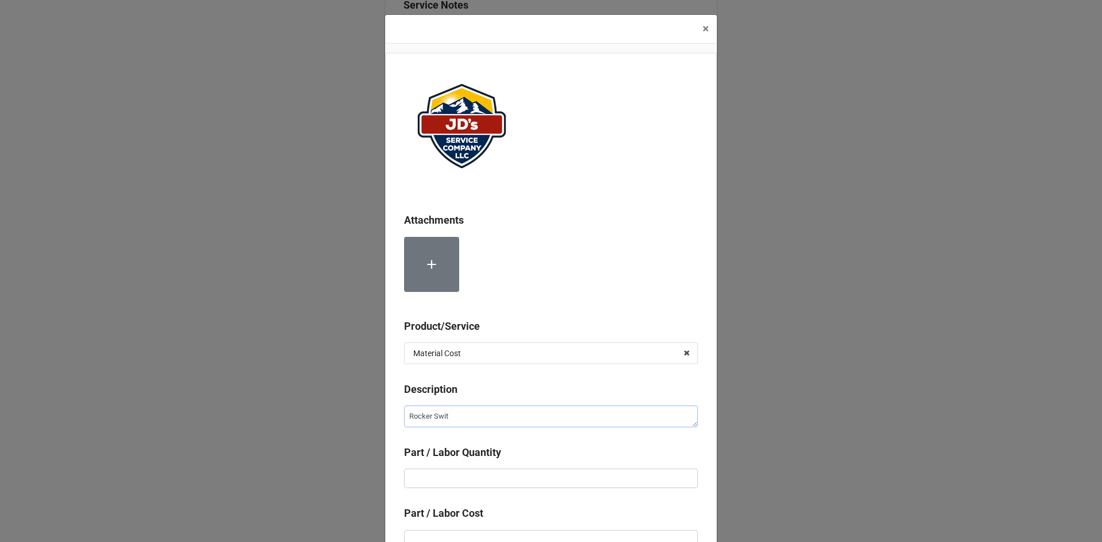
type textarea "x"
type textarea "Rocker Switc"
type textarea "x"
type textarea "Rocker Switch"
type textarea "x"
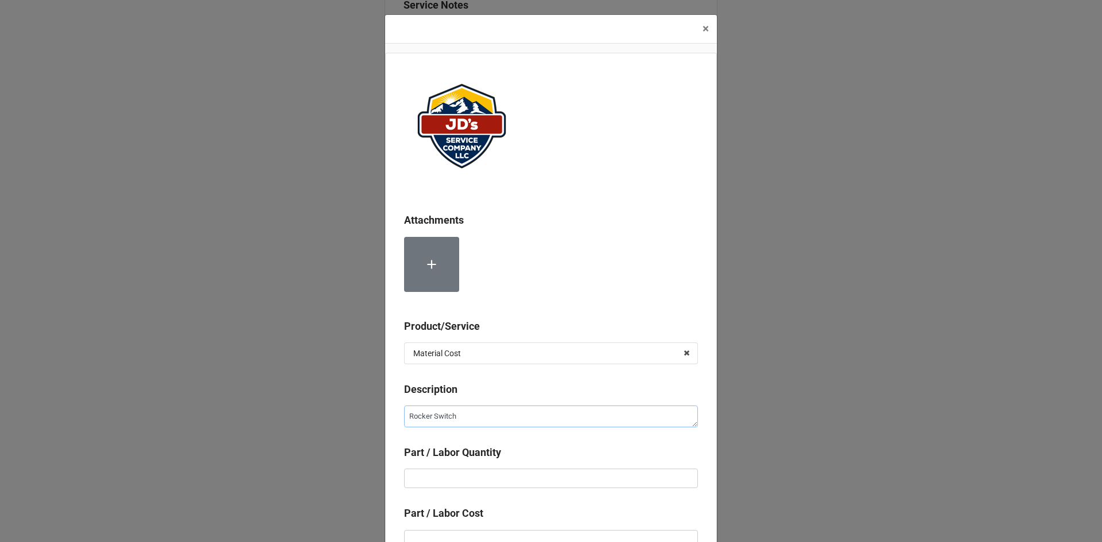
type textarea "Rocker Switch"
type textarea "x"
type textarea "Rocker Switch"
type textarea "x"
type textarea "Rocker Switch,"
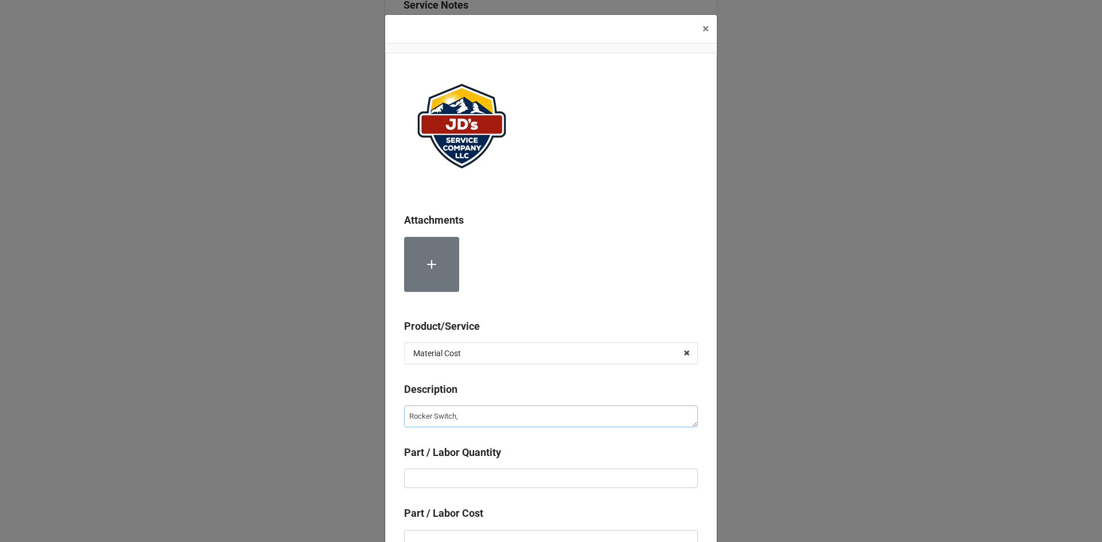
type textarea "x"
type textarea "Rocker Switch,"
type textarea "x"
type textarea "Rocker Switch, O"
type textarea "x"
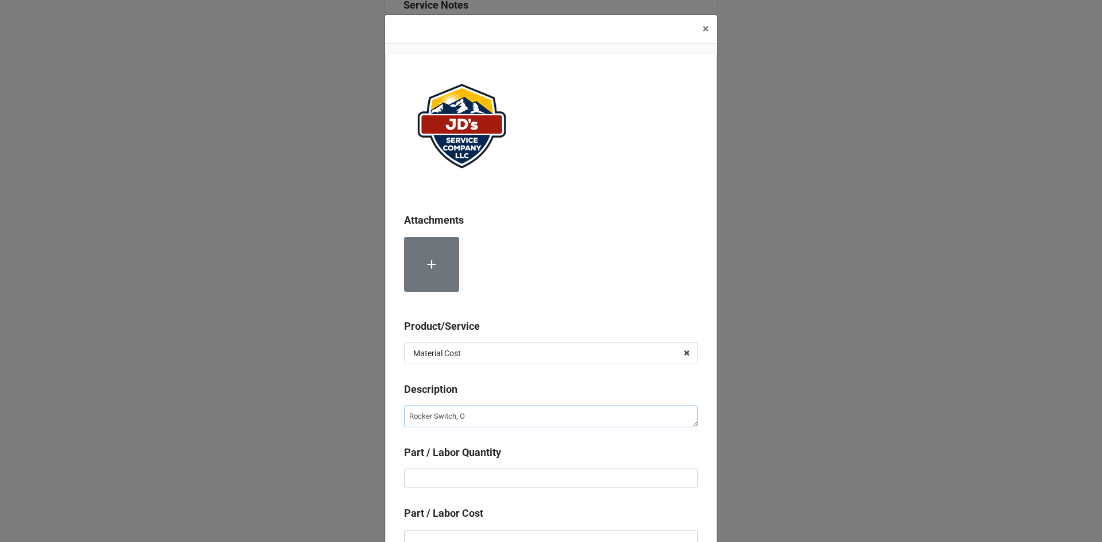
type textarea "Rocker Switch, OE"
type textarea "x"
type textarea "Rocker Switch, OEM"
click at [490, 480] on input "text" at bounding box center [551, 479] width 294 height 20
type textarea "x"
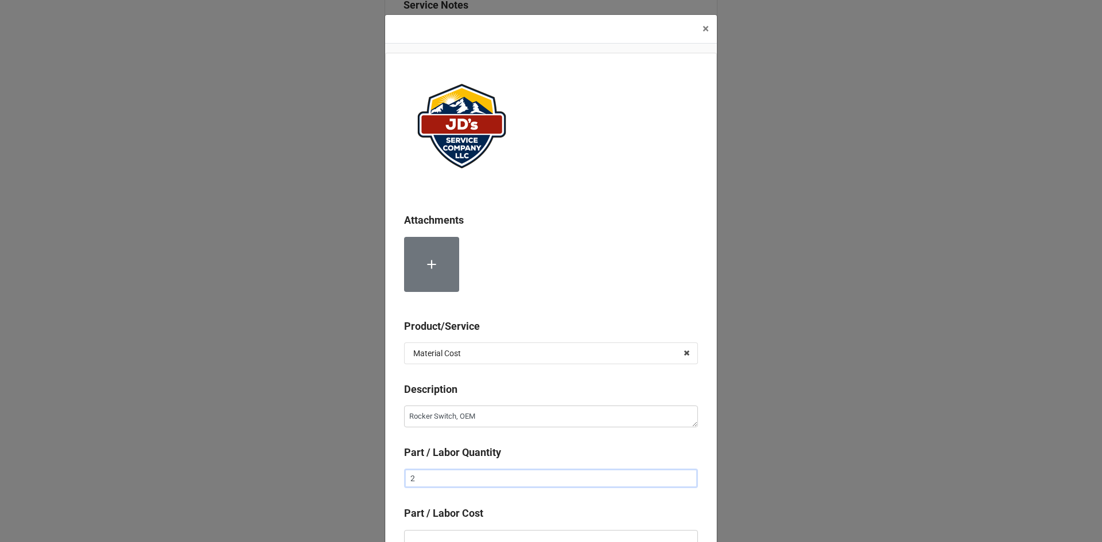
type input "2"
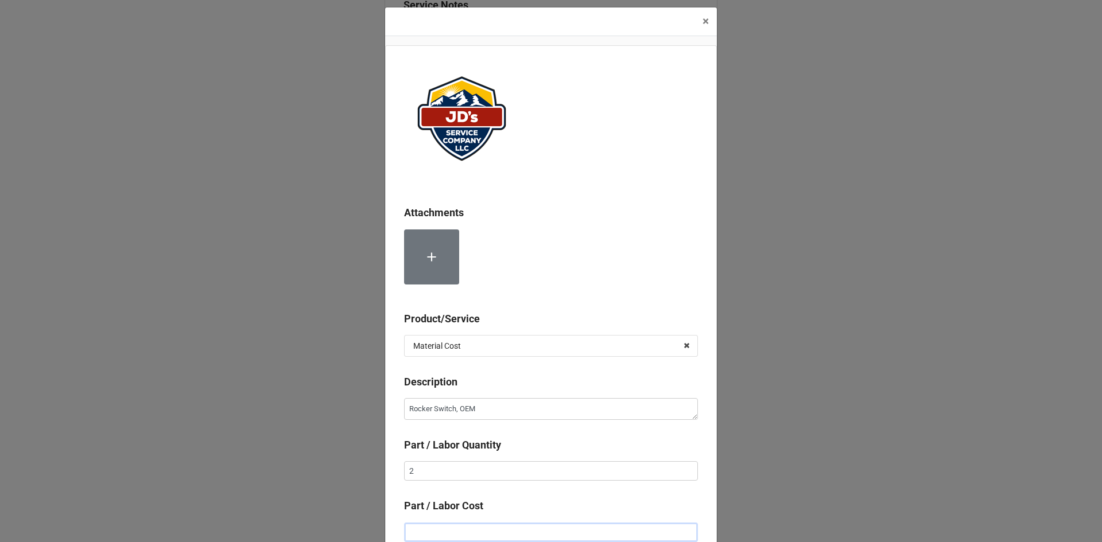
type textarea "x"
type input "$1.00"
type textarea "x"
type input "$13.00"
type textarea "x"
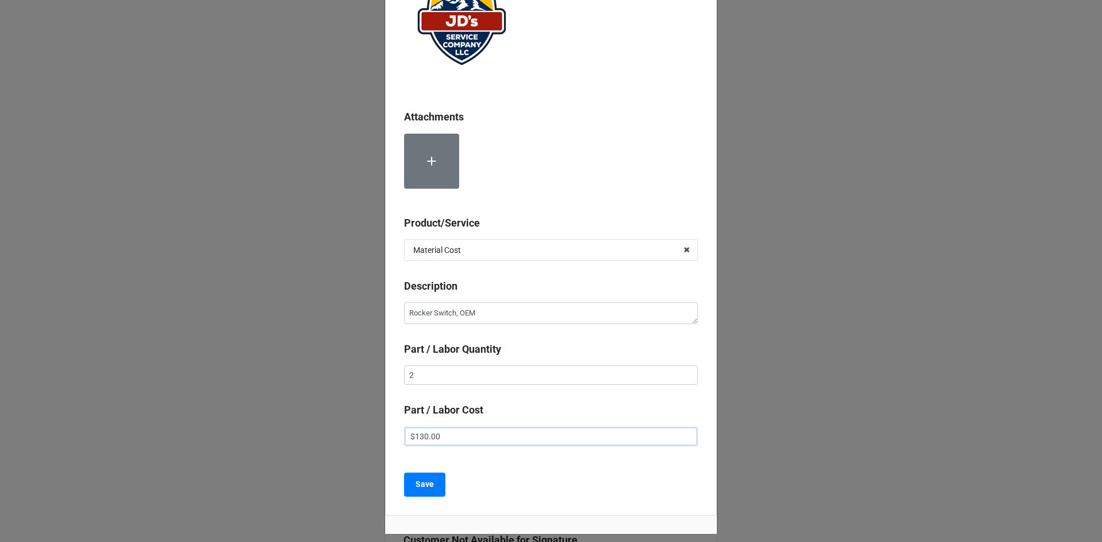
scroll to position [65, 0]
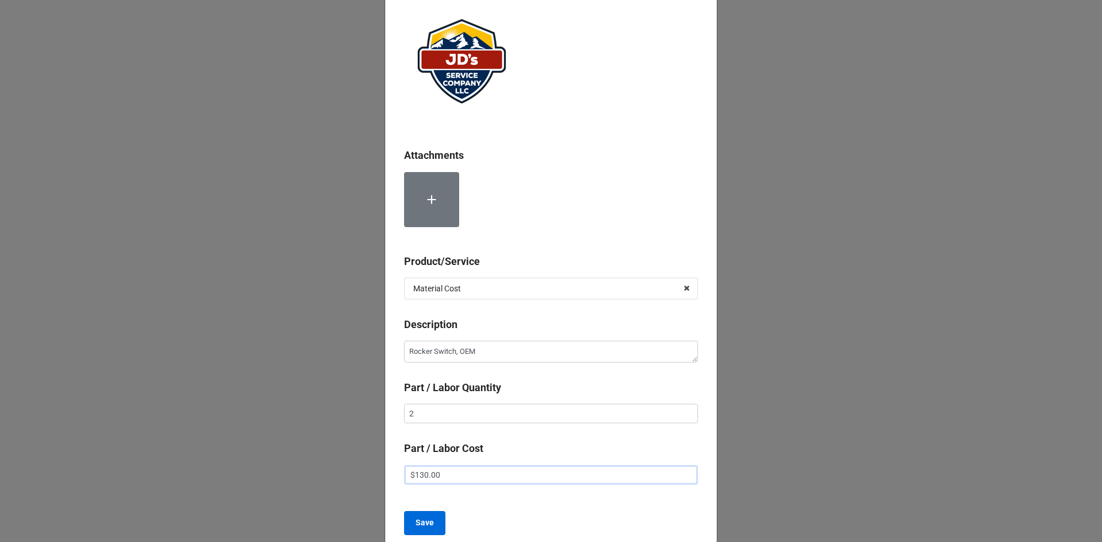
type input "$130.00"
click at [430, 526] on b "Save" at bounding box center [425, 523] width 18 height 12
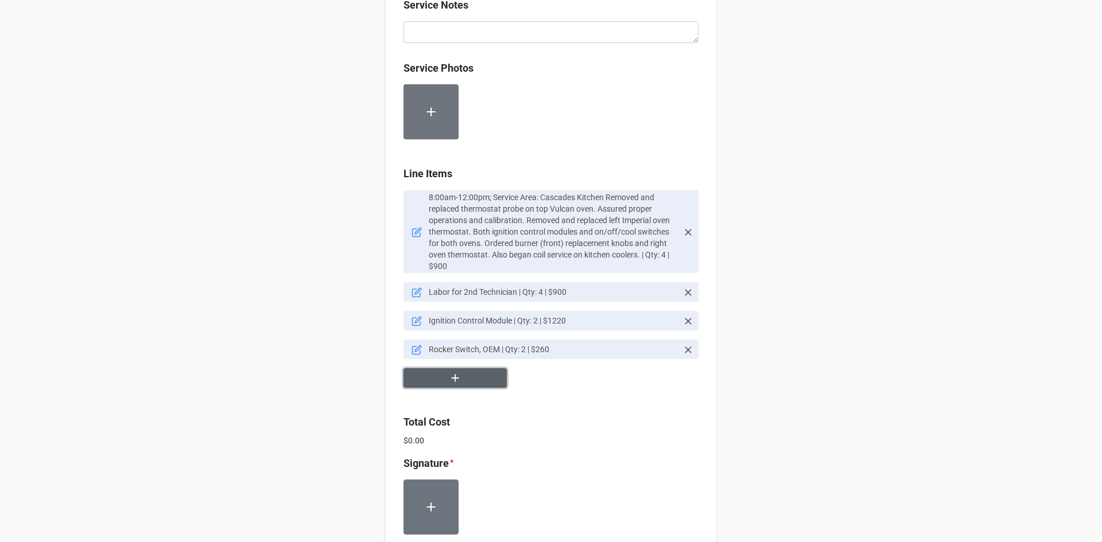
click at [476, 372] on button "button" at bounding box center [454, 378] width 103 height 20
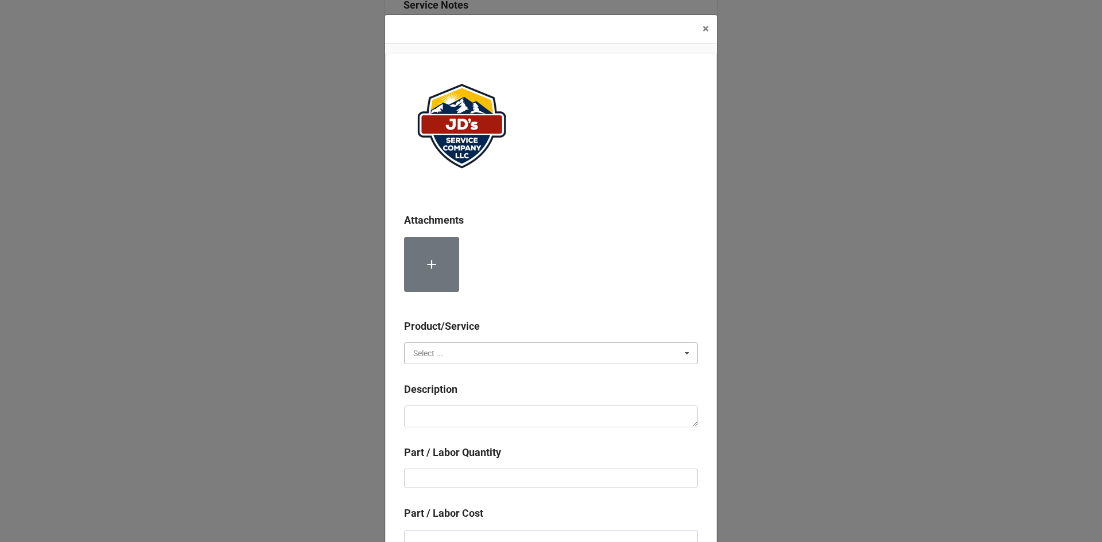
click at [473, 350] on input "text" at bounding box center [551, 353] width 293 height 21
click at [469, 393] on div "Material Cost" at bounding box center [551, 395] width 293 height 21
click at [468, 416] on textarea at bounding box center [551, 417] width 294 height 22
type textarea "x"
type textarea "O"
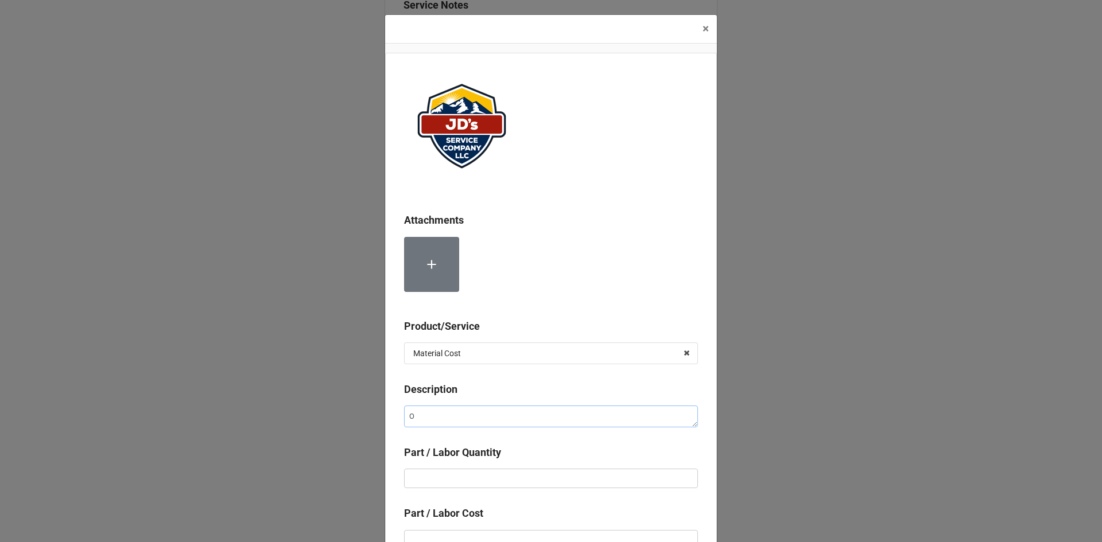
type textarea "x"
type textarea "Ov"
type textarea "x"
type textarea "Ove"
type textarea "x"
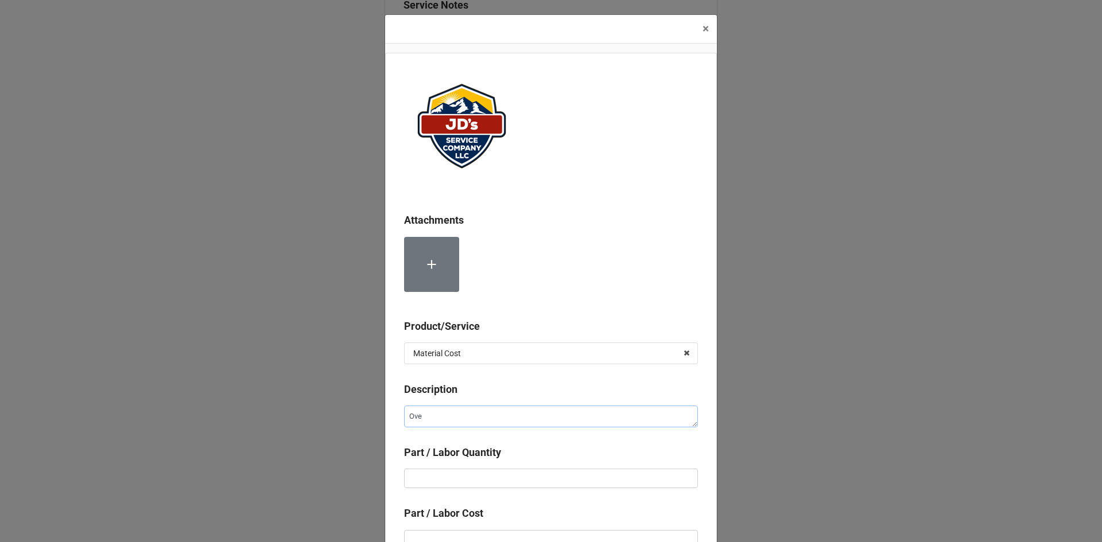
type textarea "Oven"
type textarea "x"
type textarea "Oven"
type textarea "x"
type textarea "Oven T"
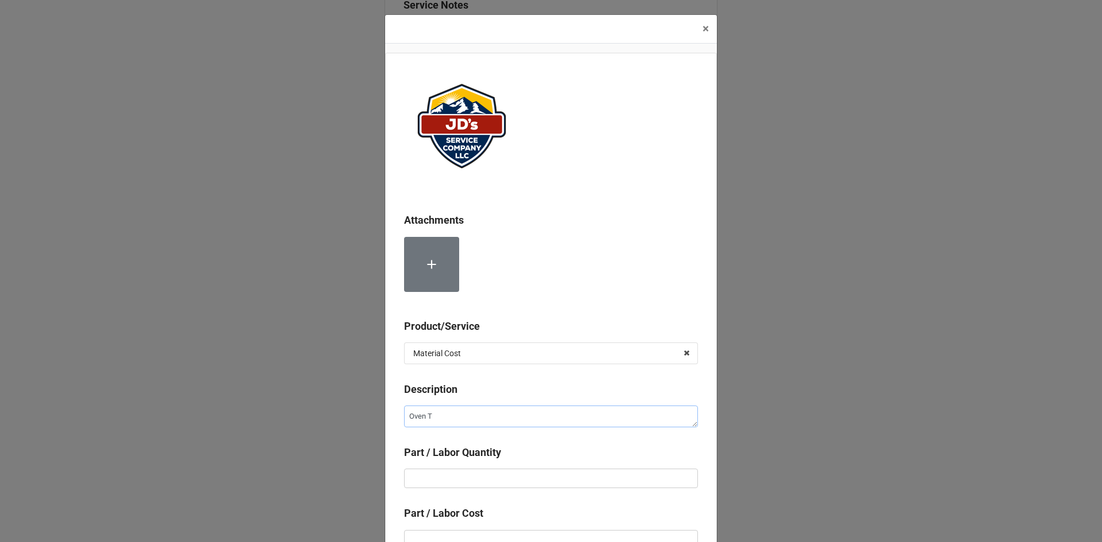
type textarea "x"
type textarea "Oven Th"
type textarea "x"
type textarea "Oven The"
type textarea "x"
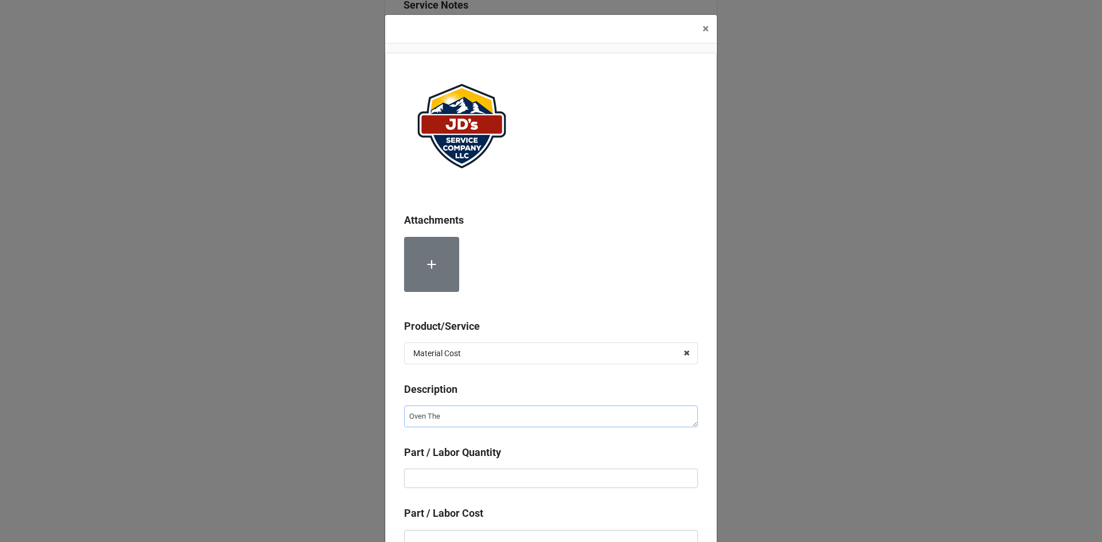
type textarea "Oven Ther"
type textarea "x"
type textarea "Oven Therm"
type textarea "x"
click at [472, 475] on input "text" at bounding box center [551, 479] width 294 height 20
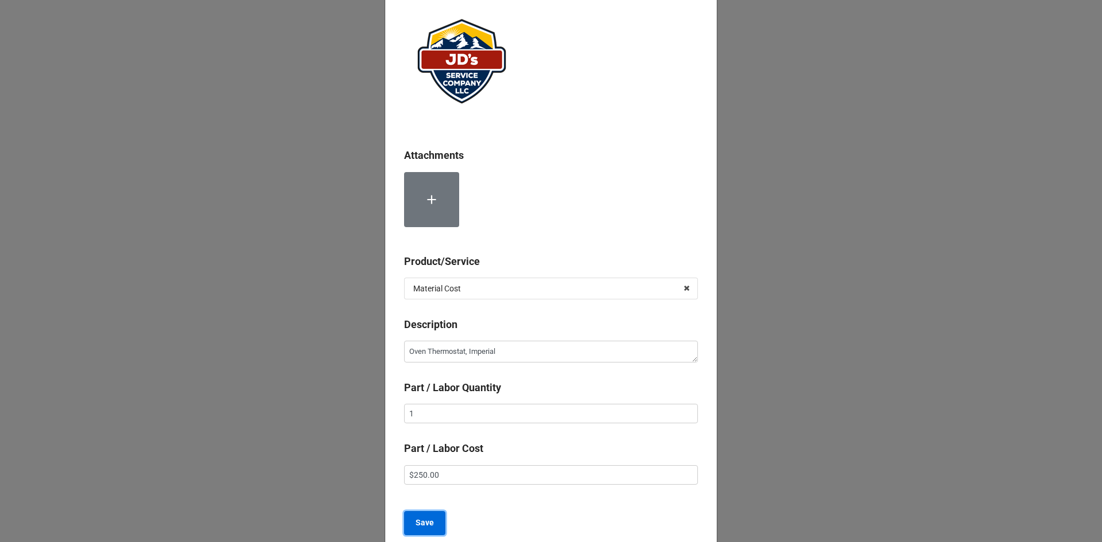
click at [418, 527] on b "Save" at bounding box center [425, 523] width 18 height 12
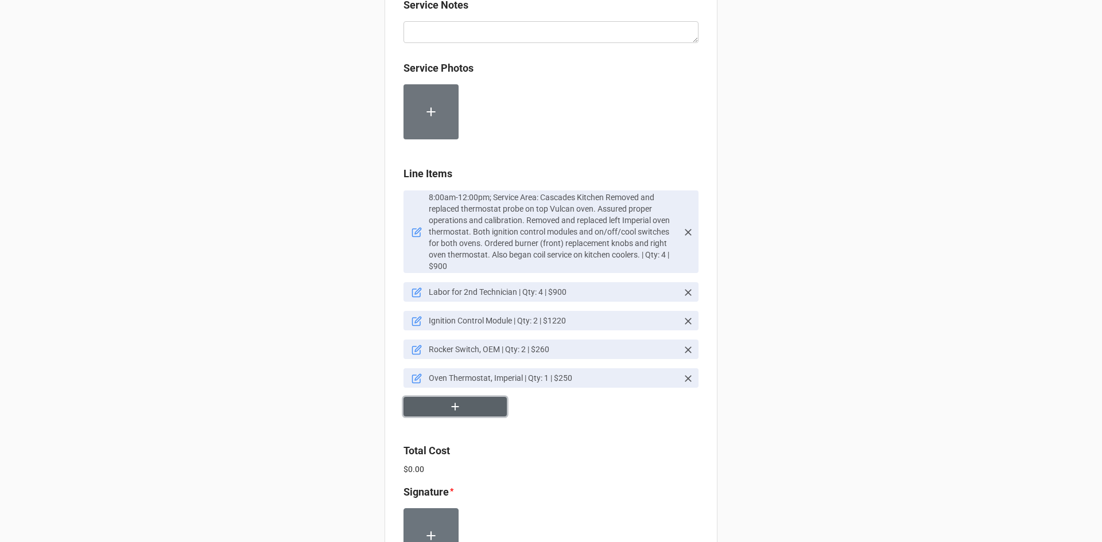
click at [467, 397] on button "button" at bounding box center [454, 407] width 103 height 20
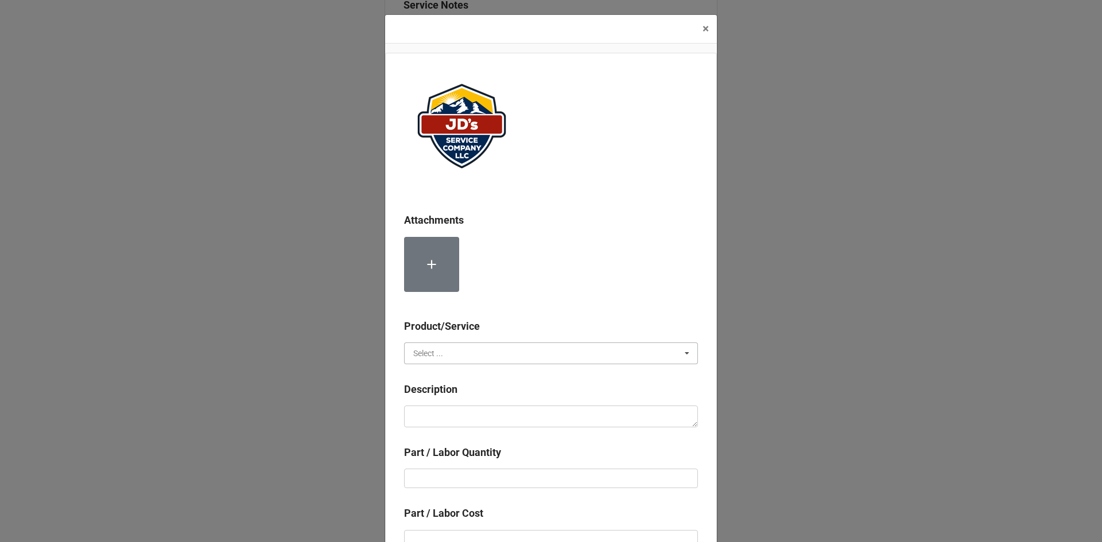
click at [463, 351] on input "text" at bounding box center [551, 353] width 293 height 21
click at [475, 394] on div "Material Cost" at bounding box center [551, 395] width 293 height 21
click at [479, 413] on textarea at bounding box center [551, 417] width 294 height 22
click at [474, 477] on input "text" at bounding box center [551, 479] width 294 height 20
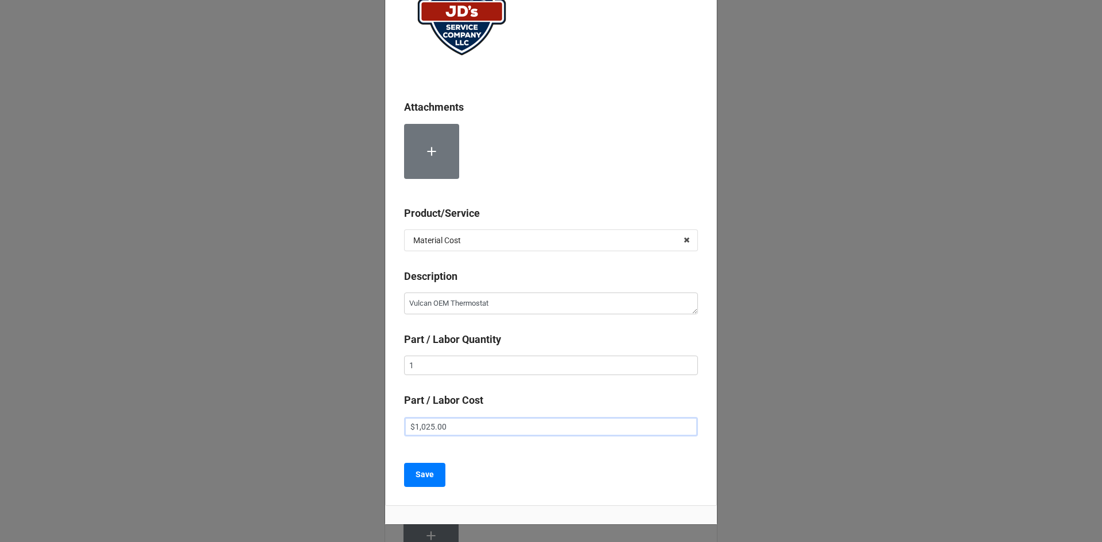
scroll to position [122, 0]
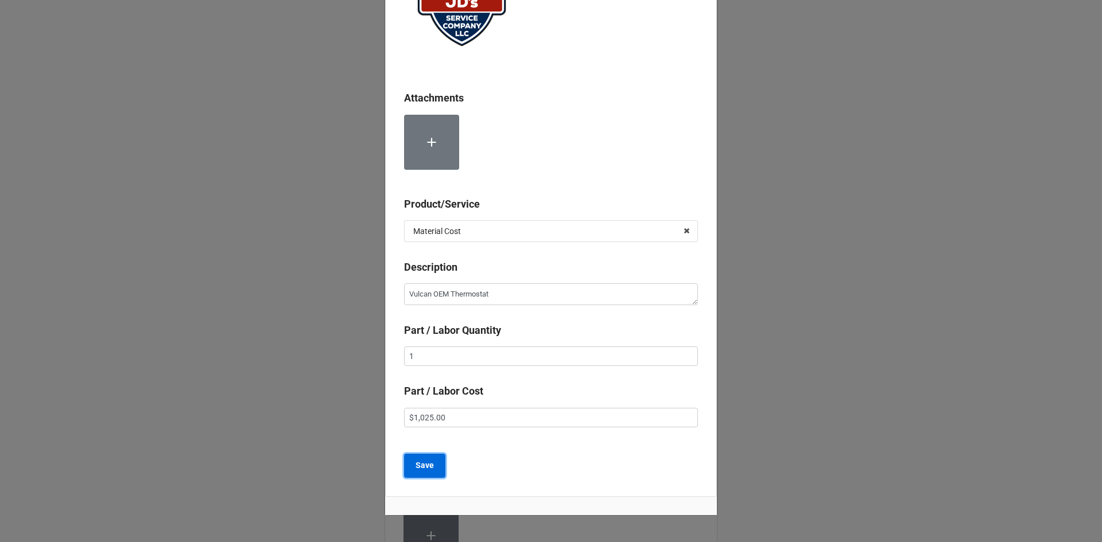
click at [416, 463] on b "Save" at bounding box center [425, 466] width 18 height 12
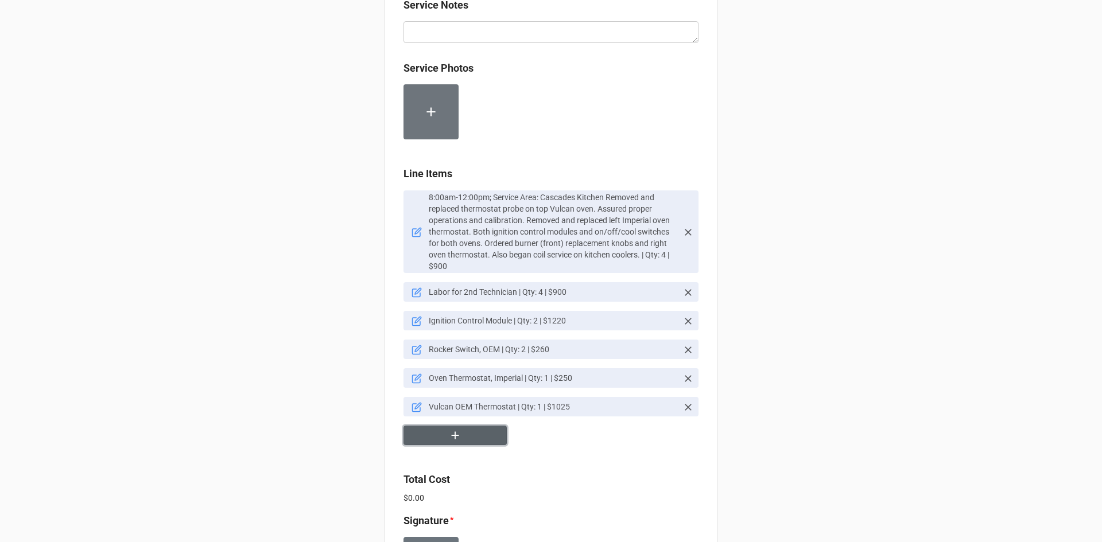
click at [477, 429] on button "button" at bounding box center [454, 436] width 103 height 20
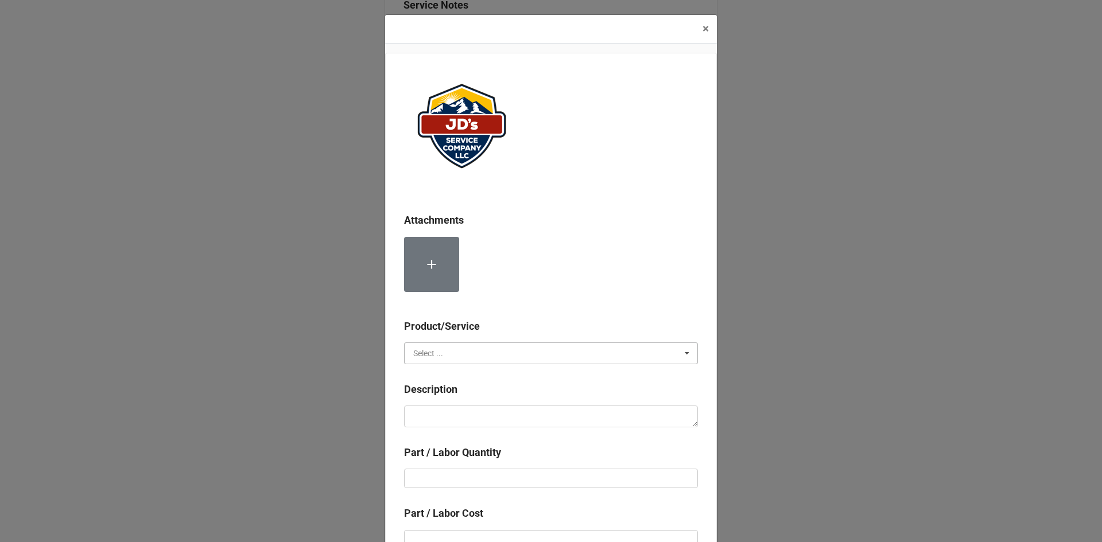
click at [480, 355] on input "text" at bounding box center [551, 353] width 293 height 21
click at [474, 394] on div "Material Cost" at bounding box center [551, 395] width 293 height 21
click at [471, 419] on textarea at bounding box center [551, 417] width 294 height 22
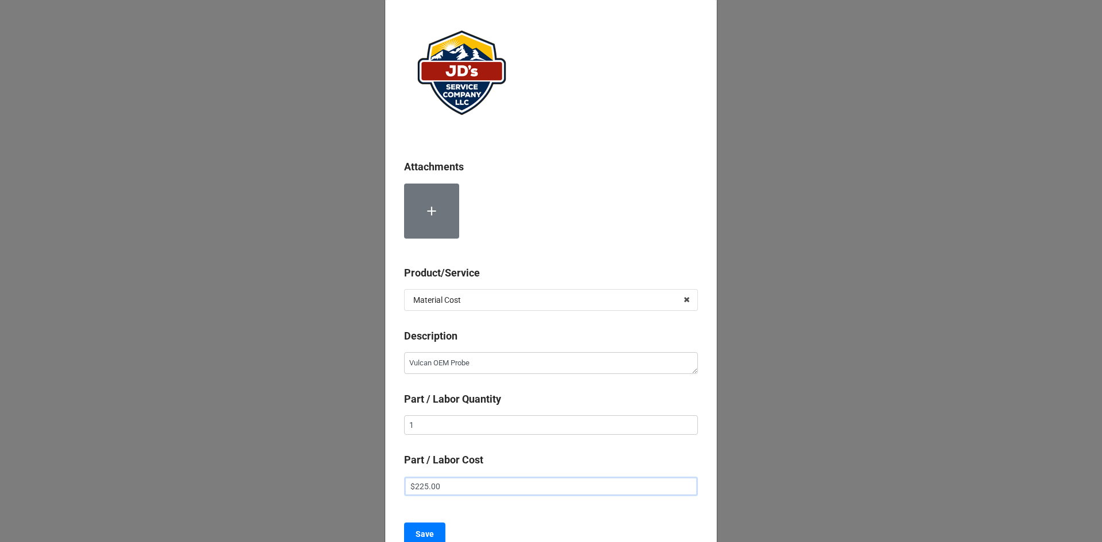
scroll to position [167, 0]
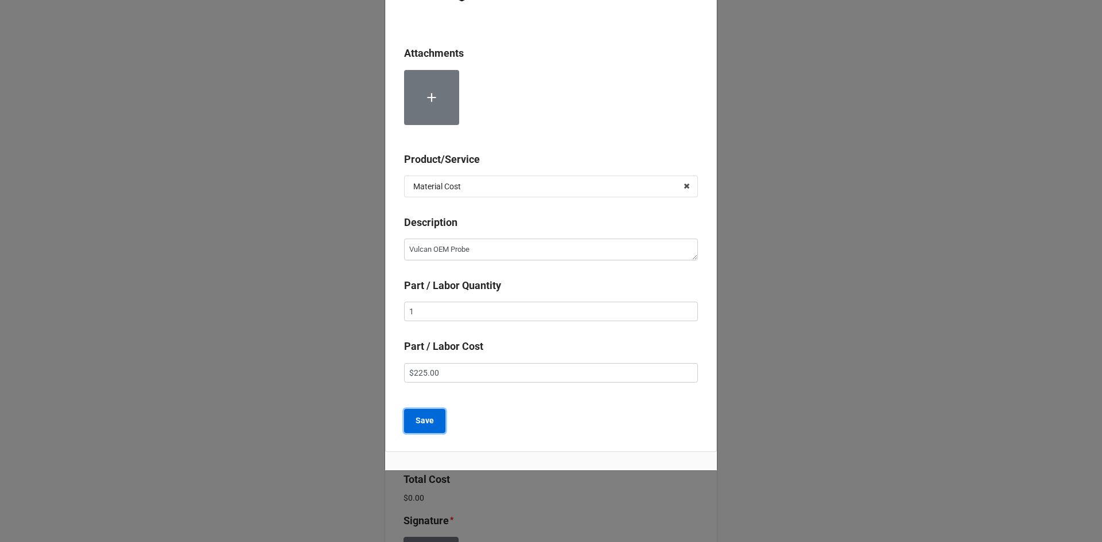
click at [430, 422] on b "Save" at bounding box center [425, 421] width 18 height 12
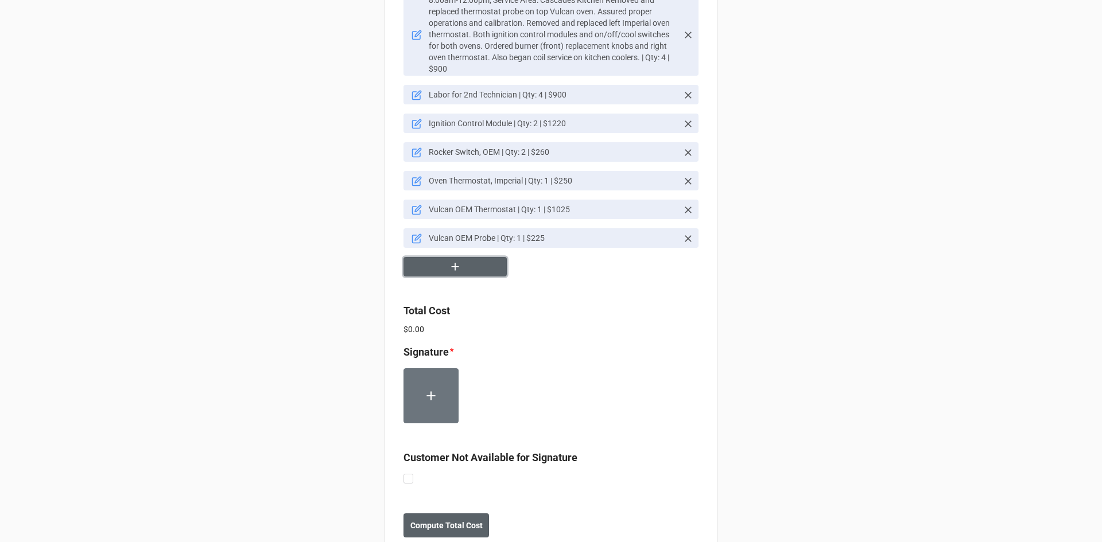
scroll to position [965, 0]
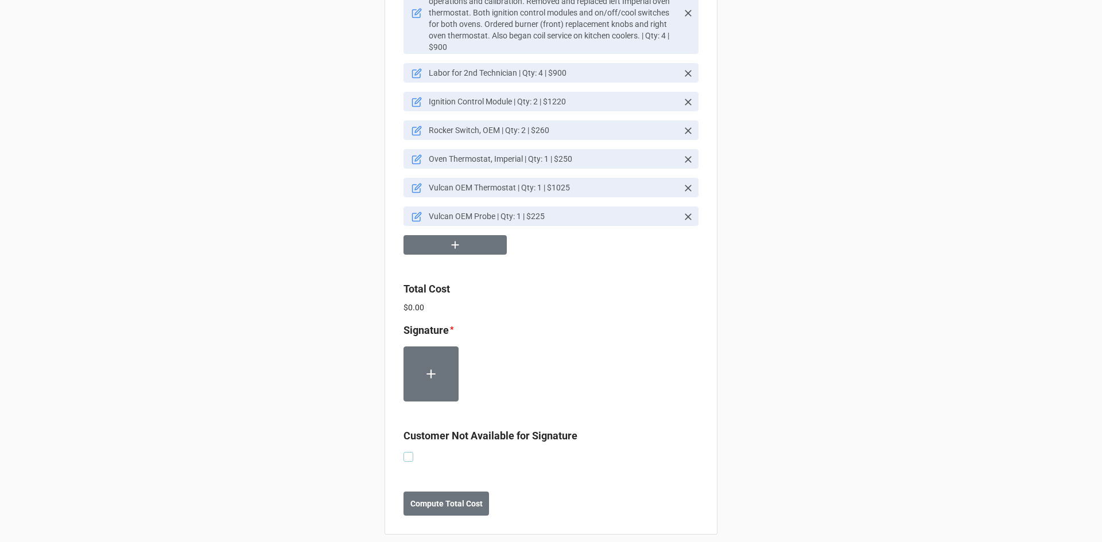
click at [406, 452] on label at bounding box center [408, 452] width 10 height 0
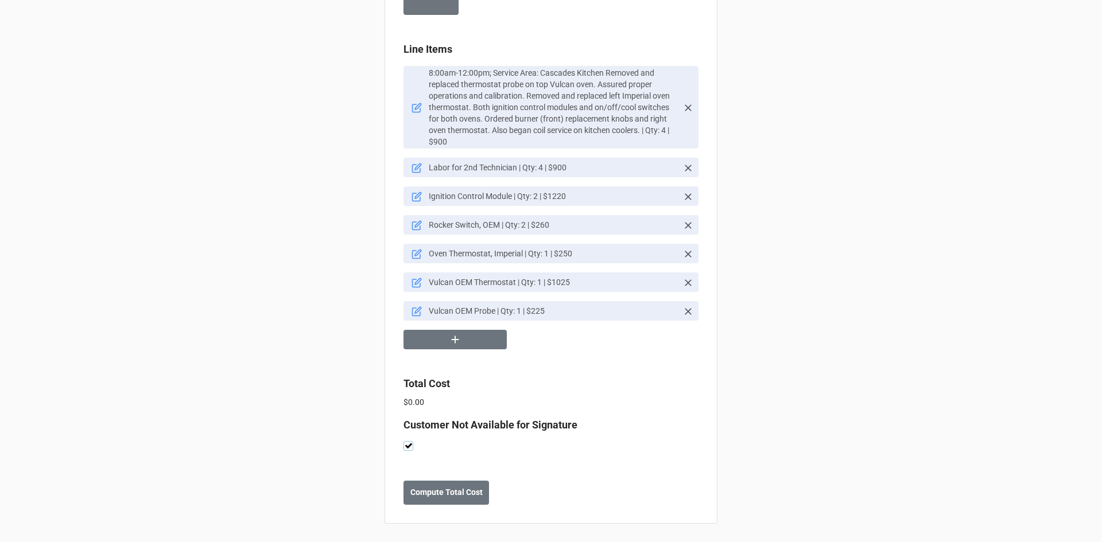
scroll to position [860, 0]
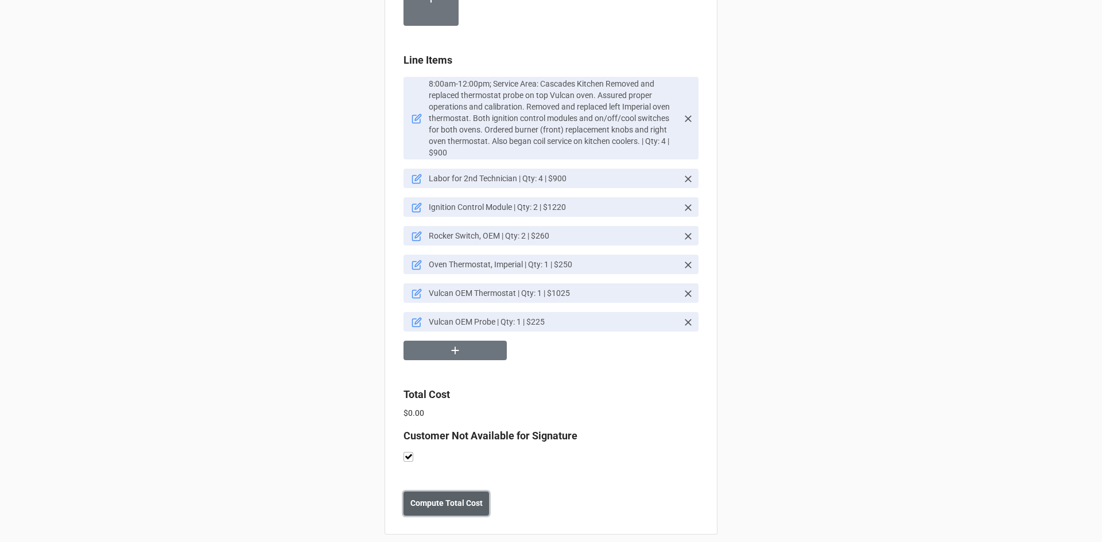
click at [433, 498] on b "Compute Total Cost" at bounding box center [446, 504] width 72 height 12
click at [429, 498] on b "Save" at bounding box center [424, 504] width 18 height 12
